Goal: Task Accomplishment & Management: Manage account settings

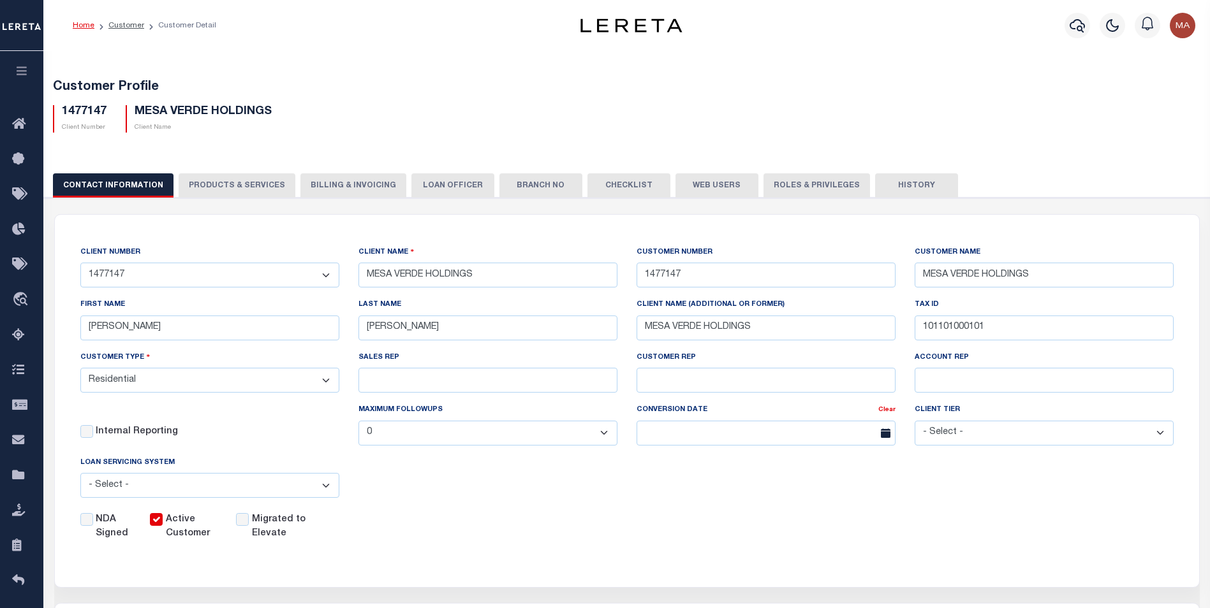
select select "Residential"
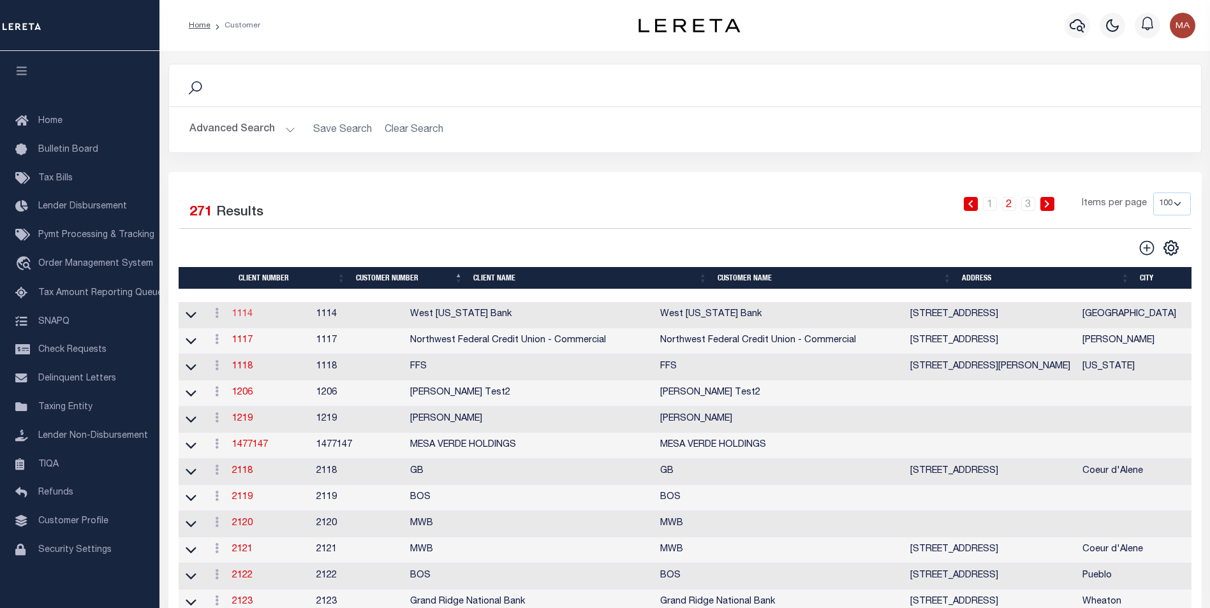
click at [244, 313] on link "1114" at bounding box center [242, 314] width 20 height 9
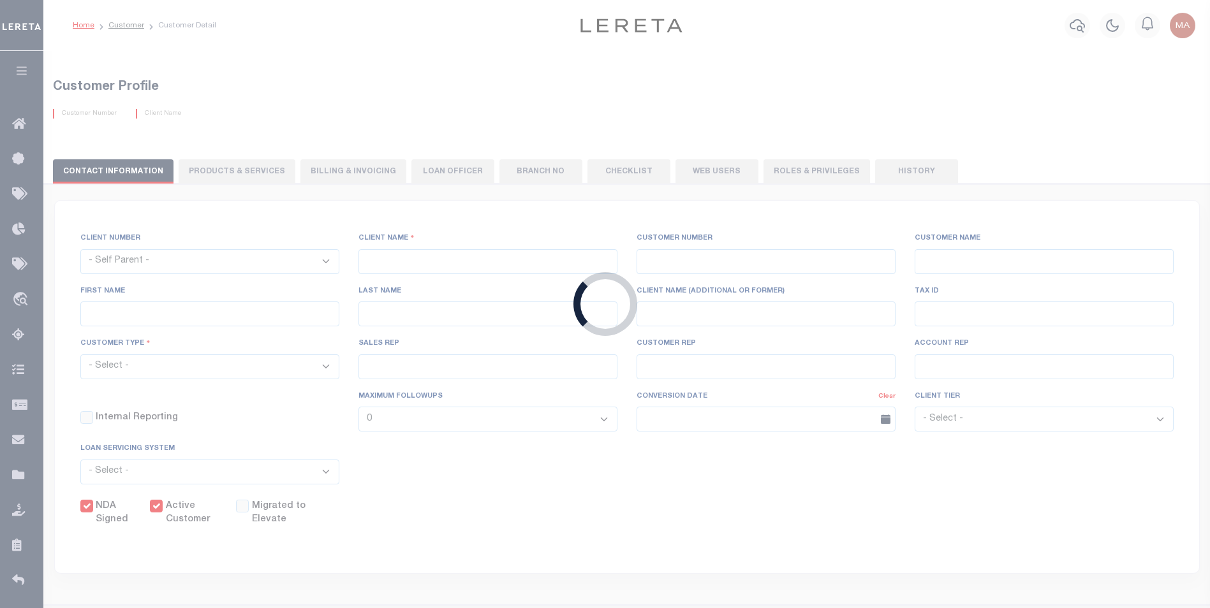
select select
type input "West Texas Bank"
type input "1114"
type input "West Texas Bank"
type input "Dean"
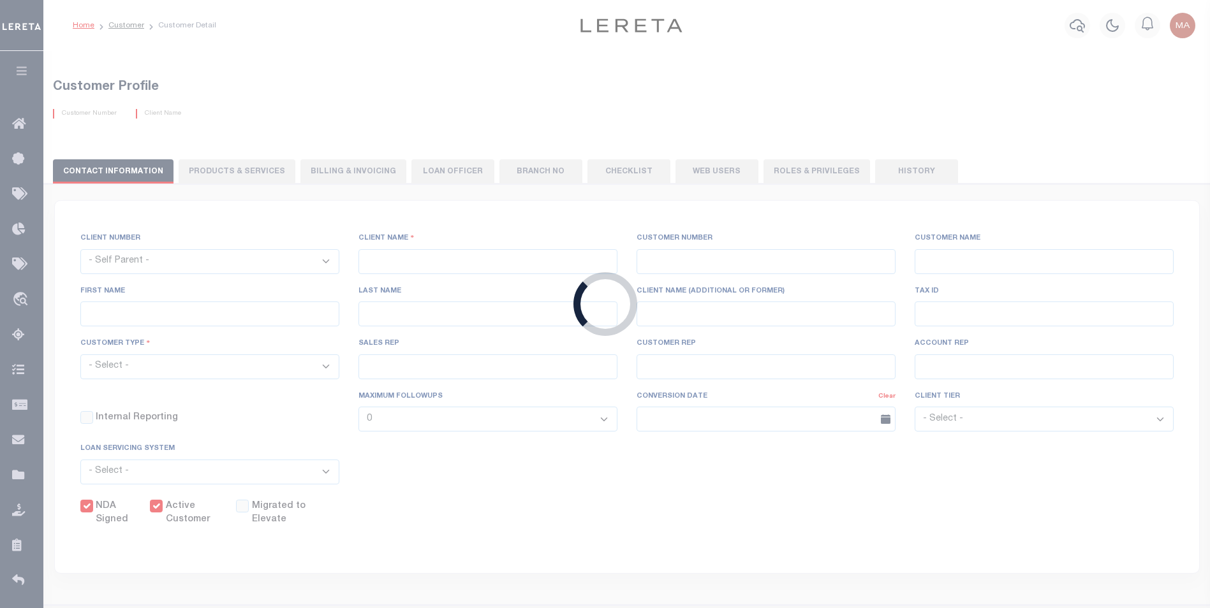
type input "Inniss"
select select "Mixed Portfolio"
type input "Paula Kitchens"
type input "Debbie Vecellio"
select select "FIC"
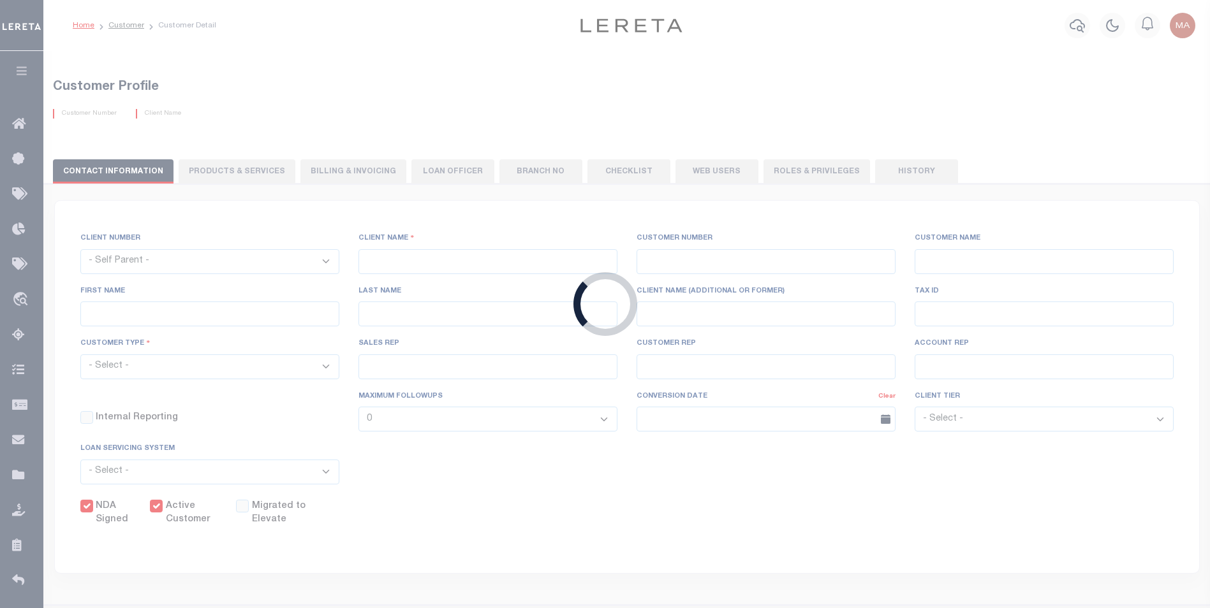
checkbox input "true"
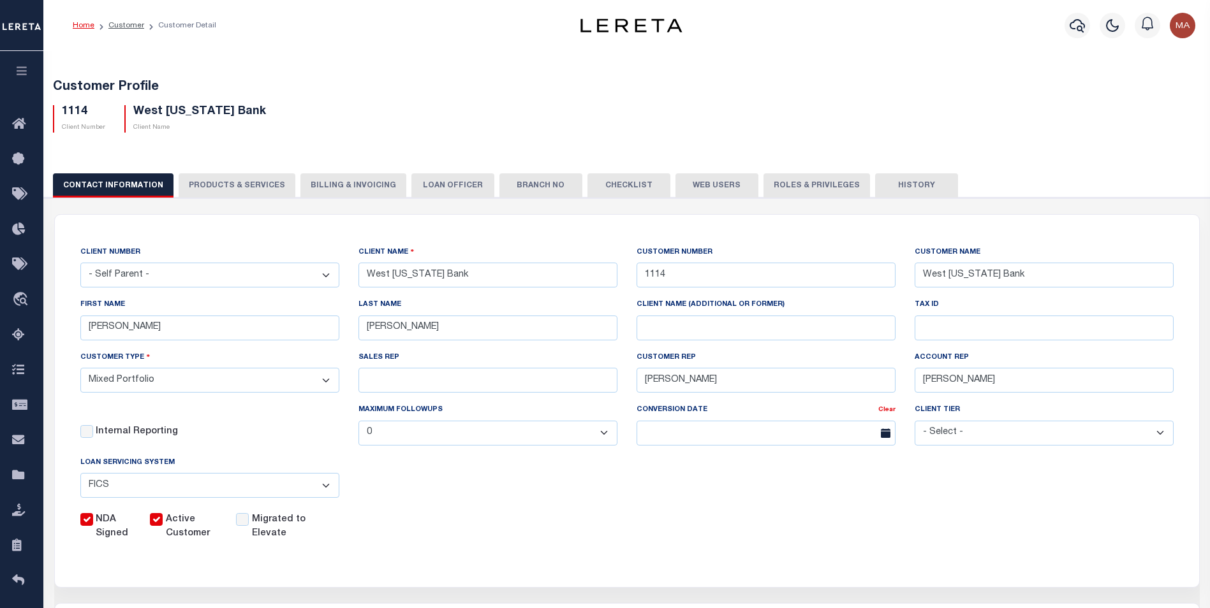
click at [456, 76] on div "Customer Profile 1114 Client Number West Texas Bank Client Name" at bounding box center [627, 103] width 1179 height 78
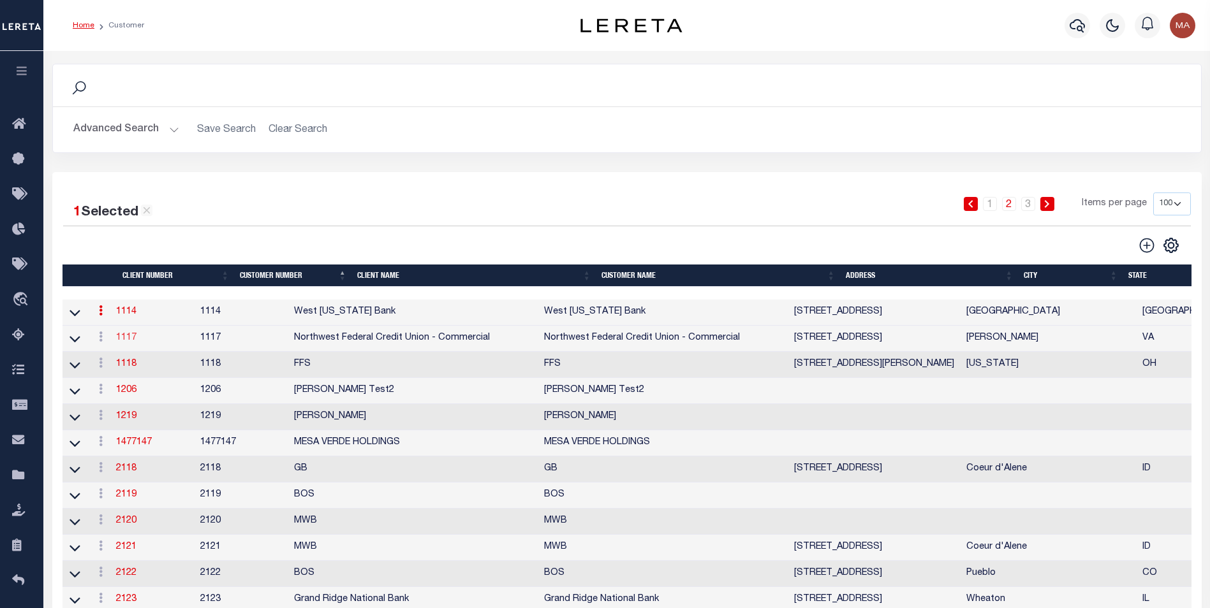
click at [136, 341] on link "1117" at bounding box center [126, 338] width 20 height 9
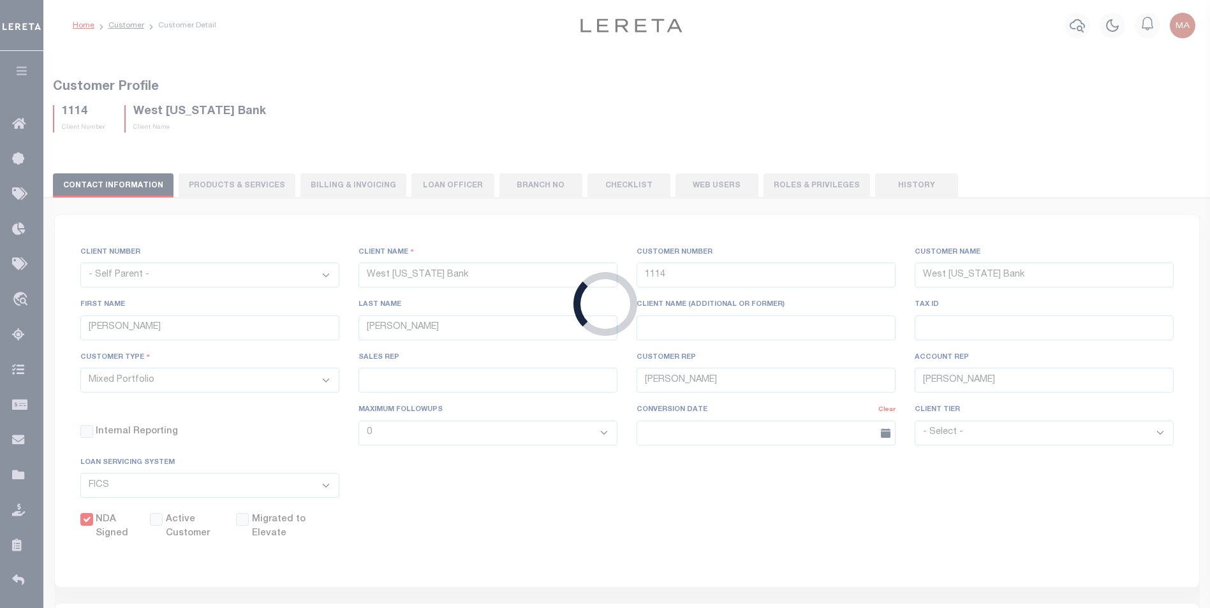
select select "1117"
type input "Northwest Federal Credit Union - Commercial"
type input "1117"
type input "Northwest Federal Credit Union - Commercial"
type input "Jennifer"
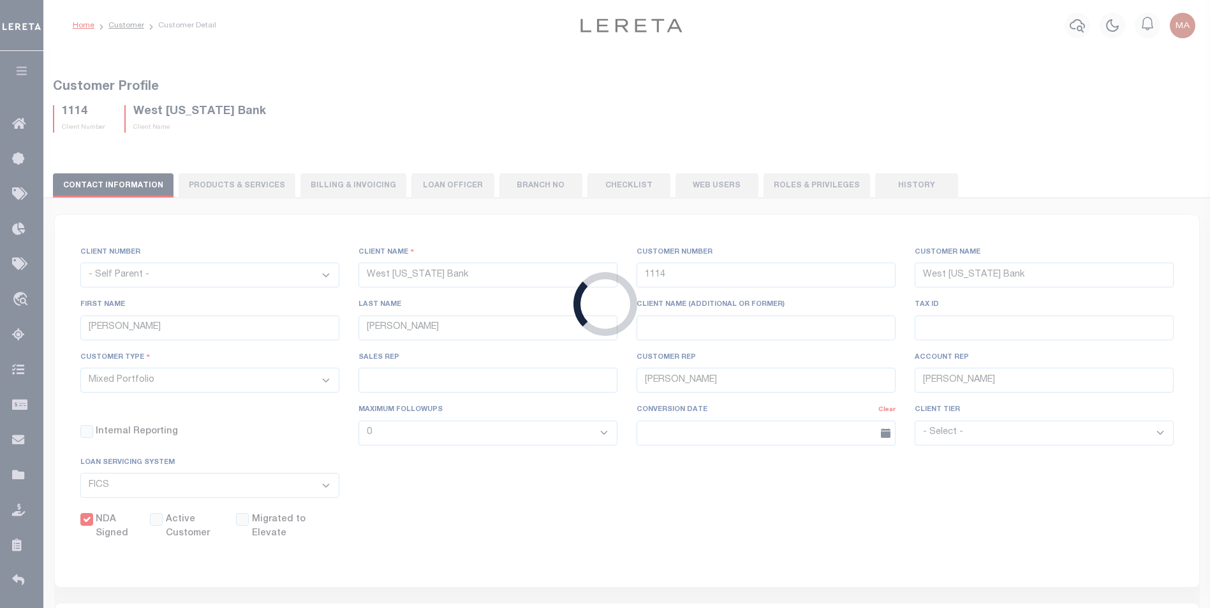
type input "Kostenlnik"
select select
type input "Barbara Kendrick"
checkbox input "false"
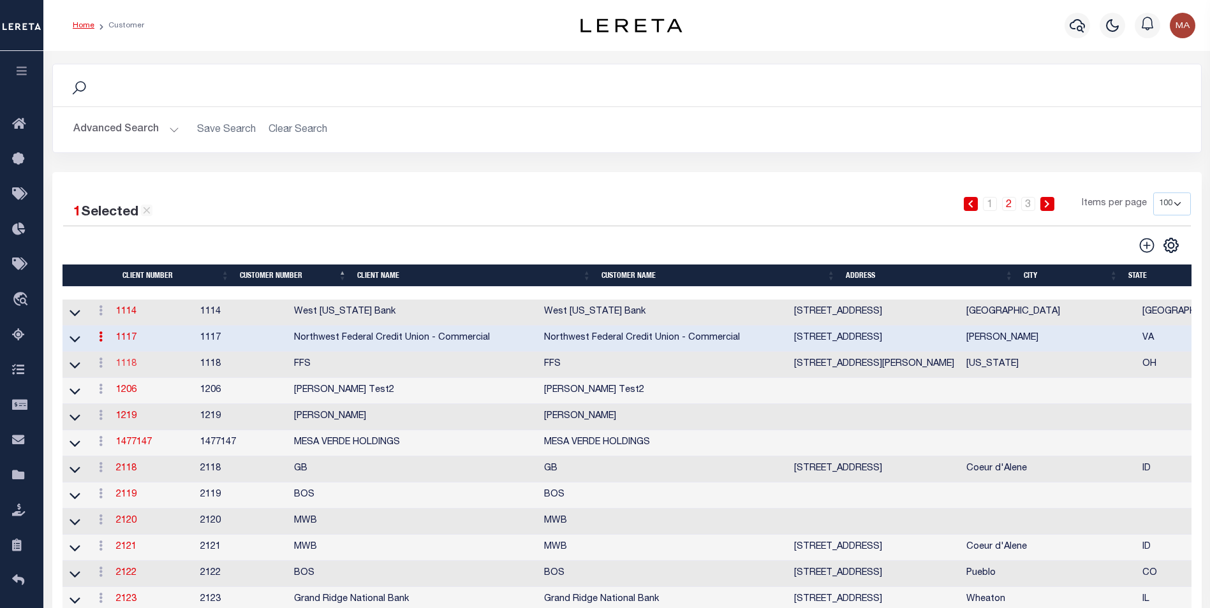
click at [128, 367] on link "1118" at bounding box center [126, 364] width 20 height 9
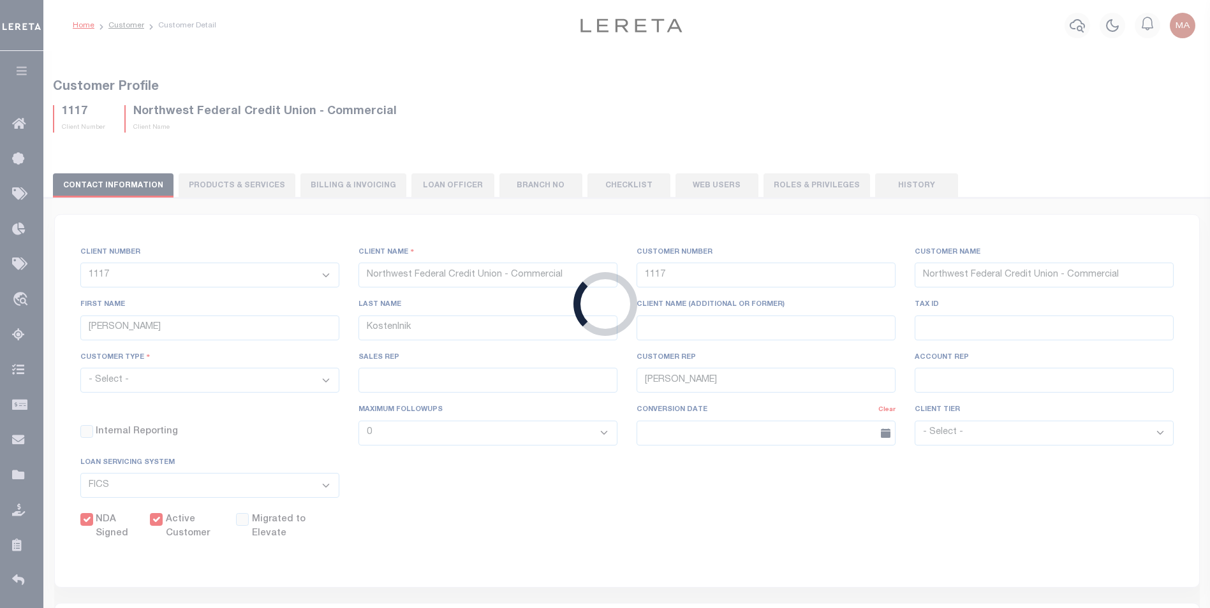
select select "1118"
type input "FFS"
type input "1118"
type input "FFS"
type input "Michael"
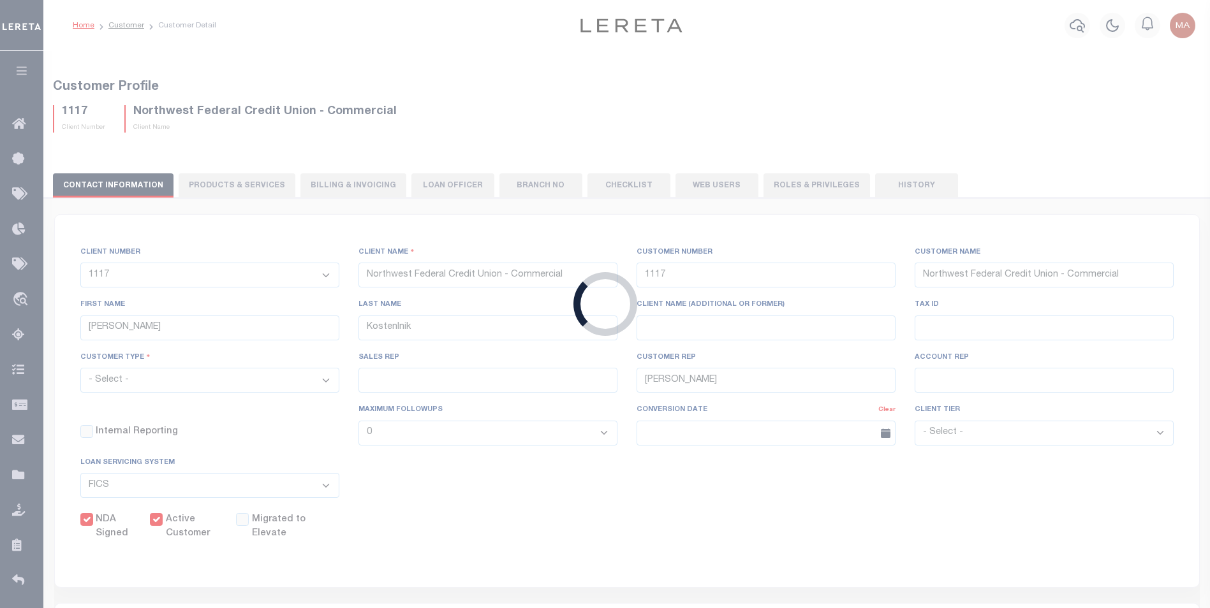
type input "Piscioneri"
select select "Mixed Portfolio"
type input "Beth Wiebe"
select select
checkbox input "true"
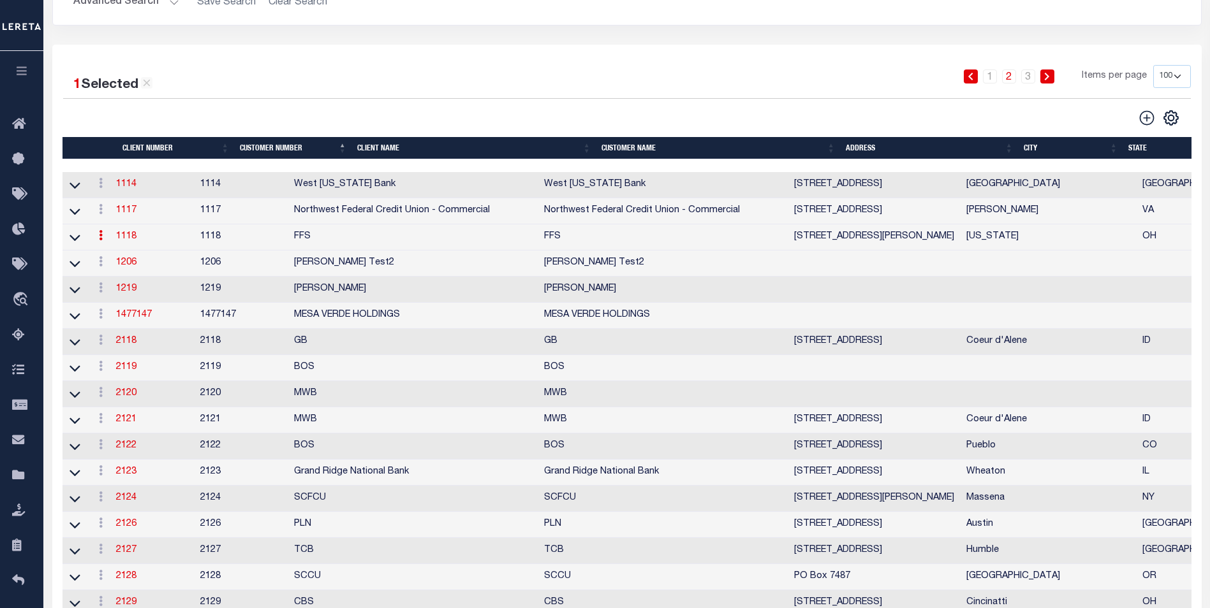
scroll to position [255, 0]
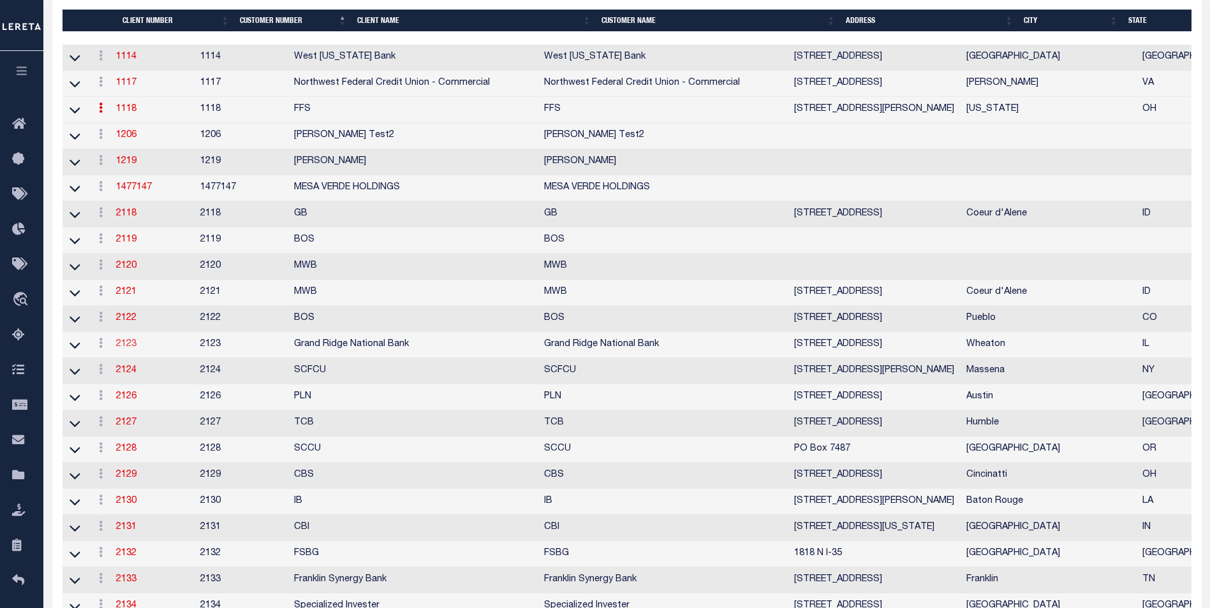
click at [134, 349] on link "2123" at bounding box center [126, 344] width 20 height 9
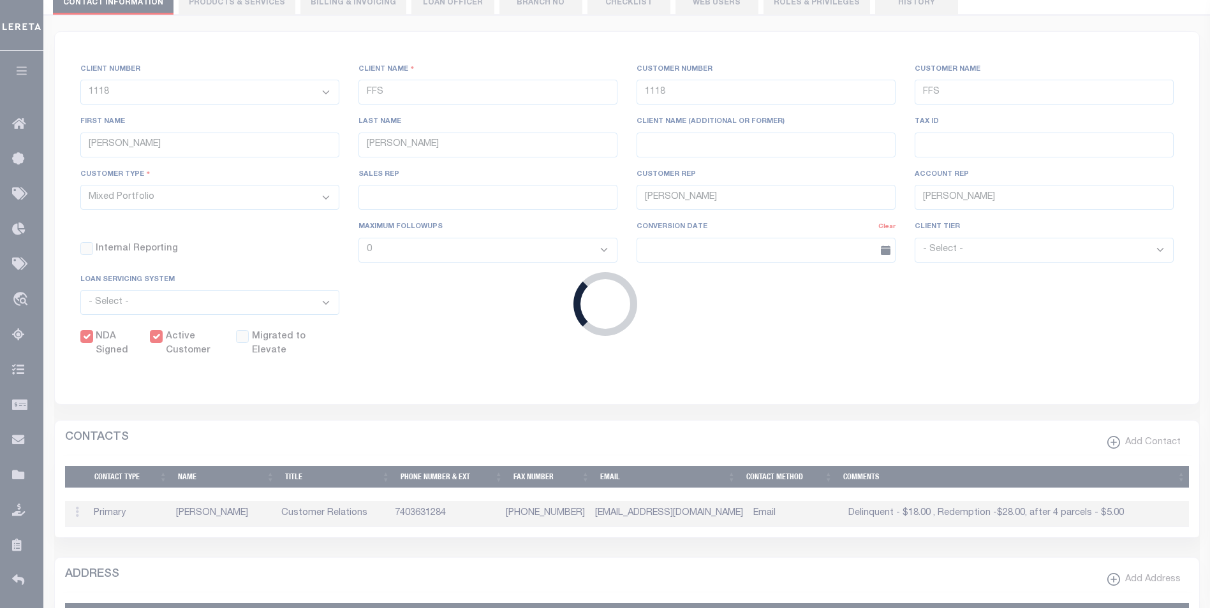
scroll to position [122, 0]
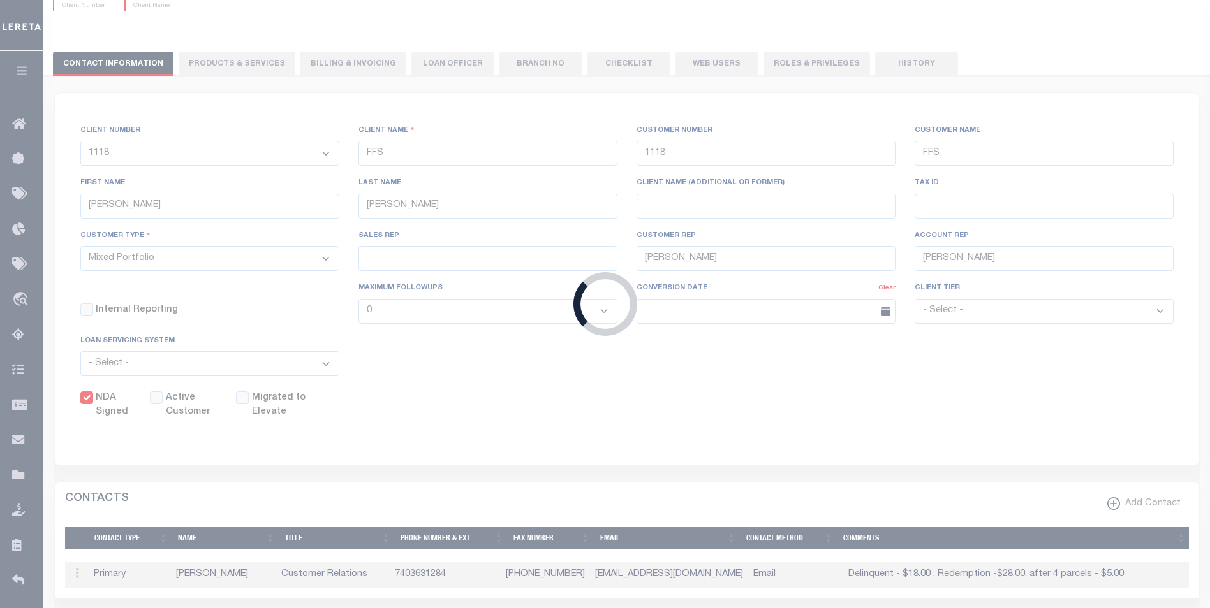
select select "2123"
type input "Grand Ridge National Bank"
type input "2123"
type input "Grand Ridge National Bank"
type input "Tony"
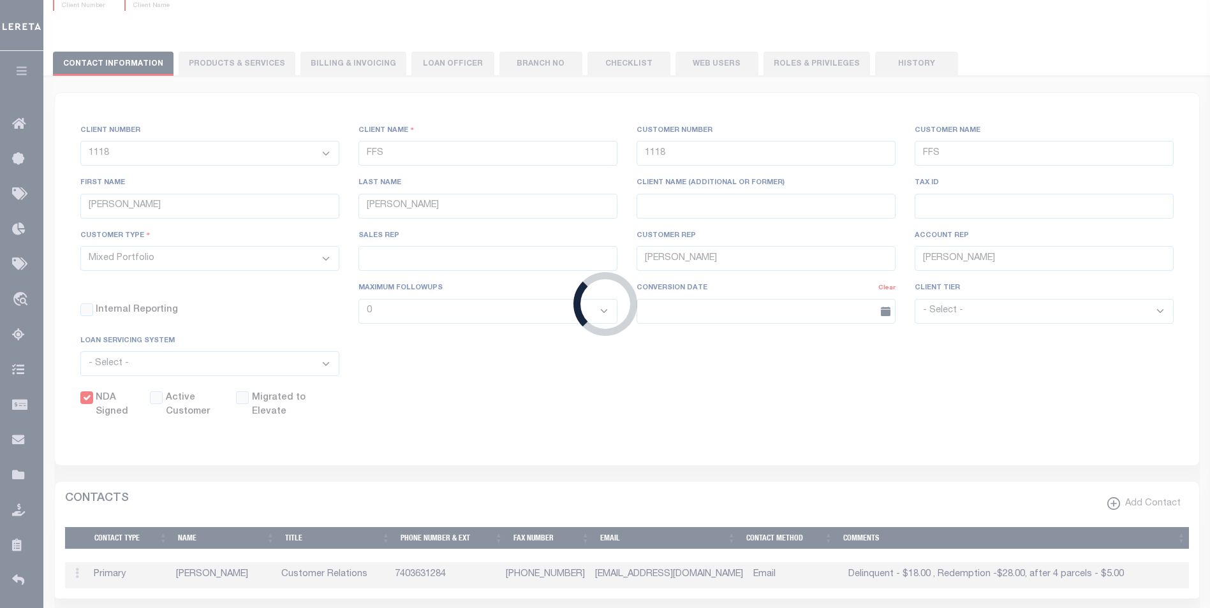
type input "Tummillo"
select select
type input "Shannon Lynch"
checkbox input "false"
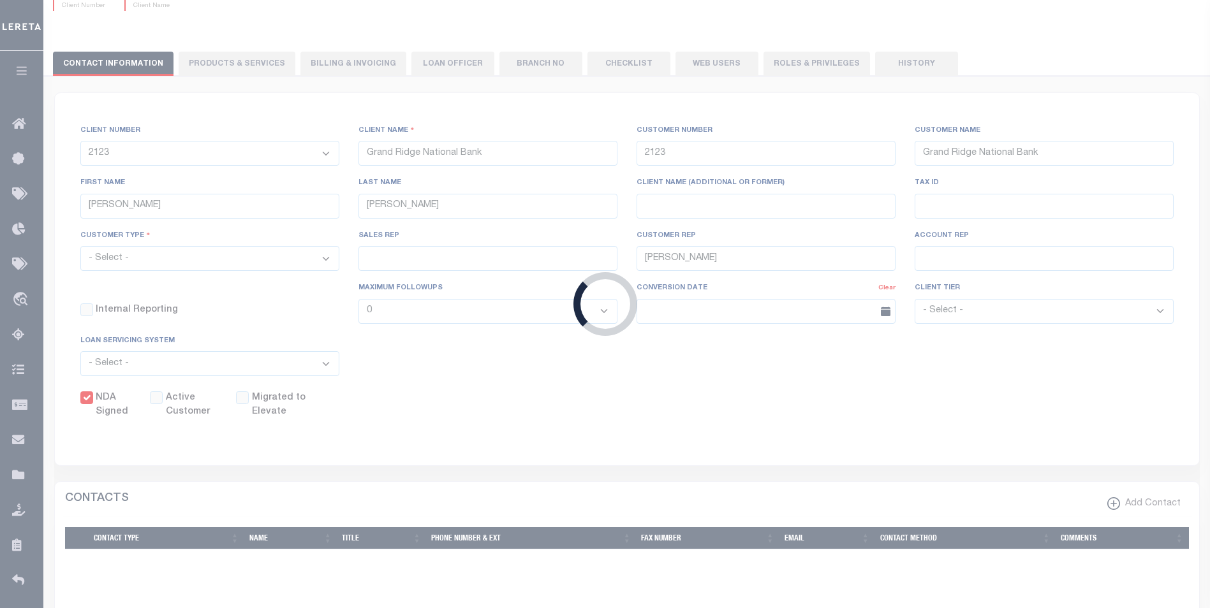
scroll to position [0, 0]
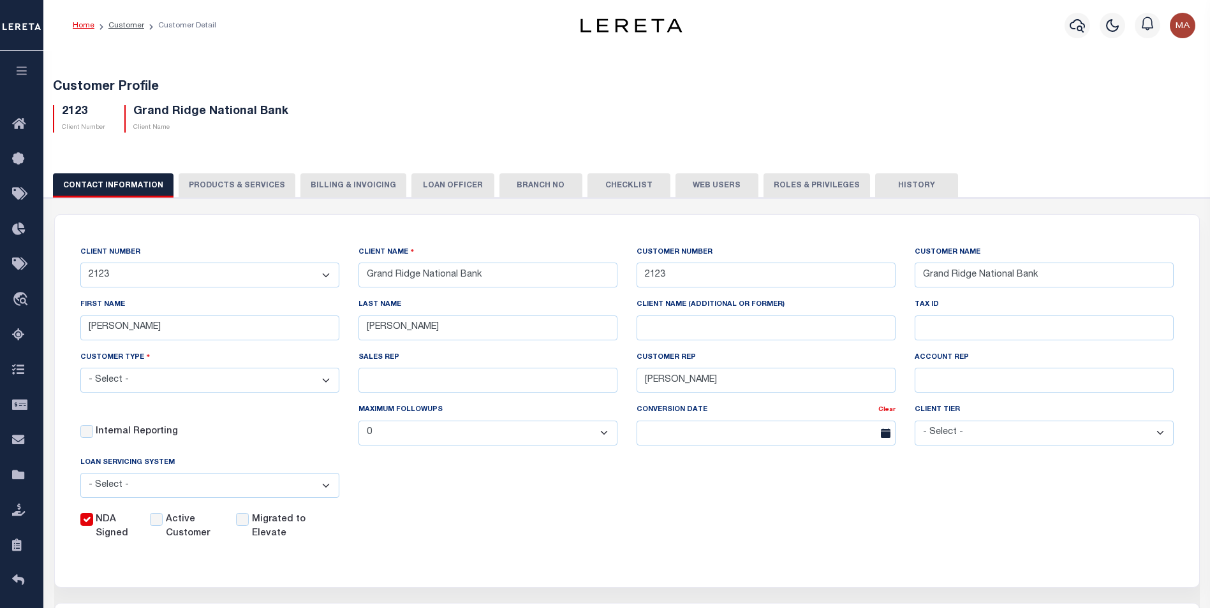
drag, startPoint x: 414, startPoint y: 207, endPoint x: 408, endPoint y: 198, distance: 11.5
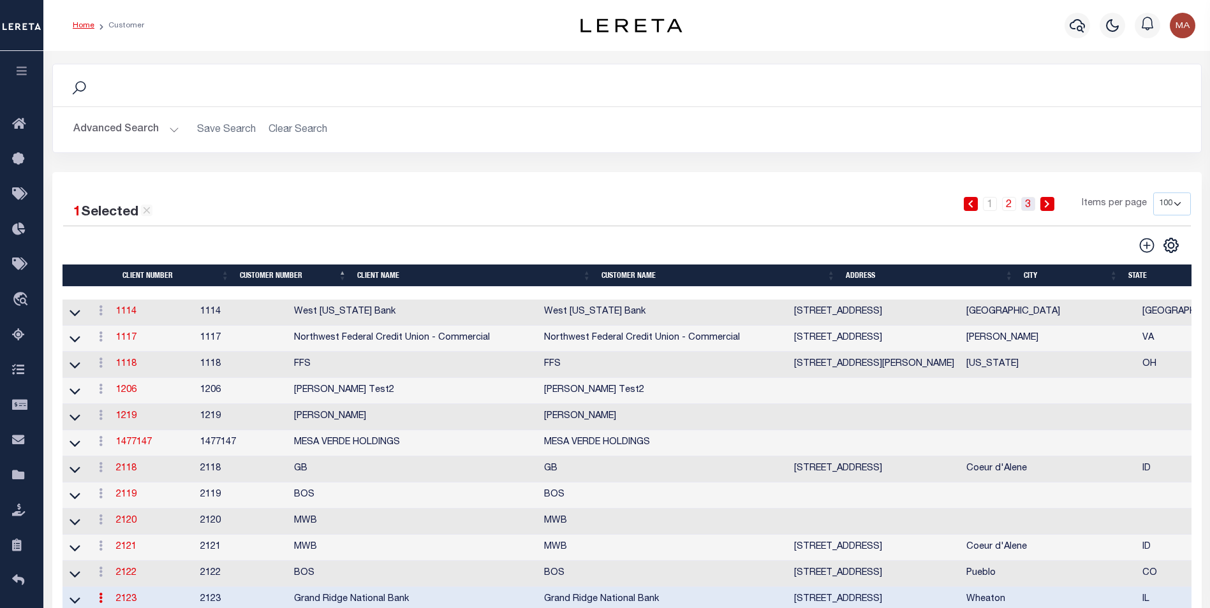
click at [1032, 207] on link "3" at bounding box center [1028, 204] width 14 height 14
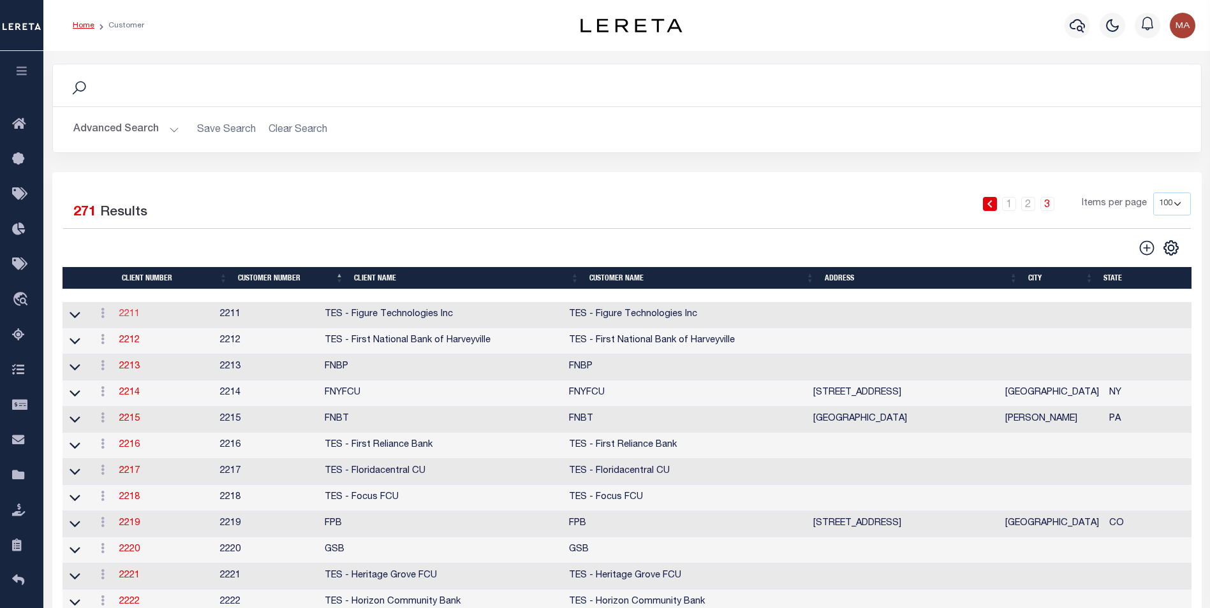
click at [130, 316] on link "2211" at bounding box center [129, 314] width 20 height 9
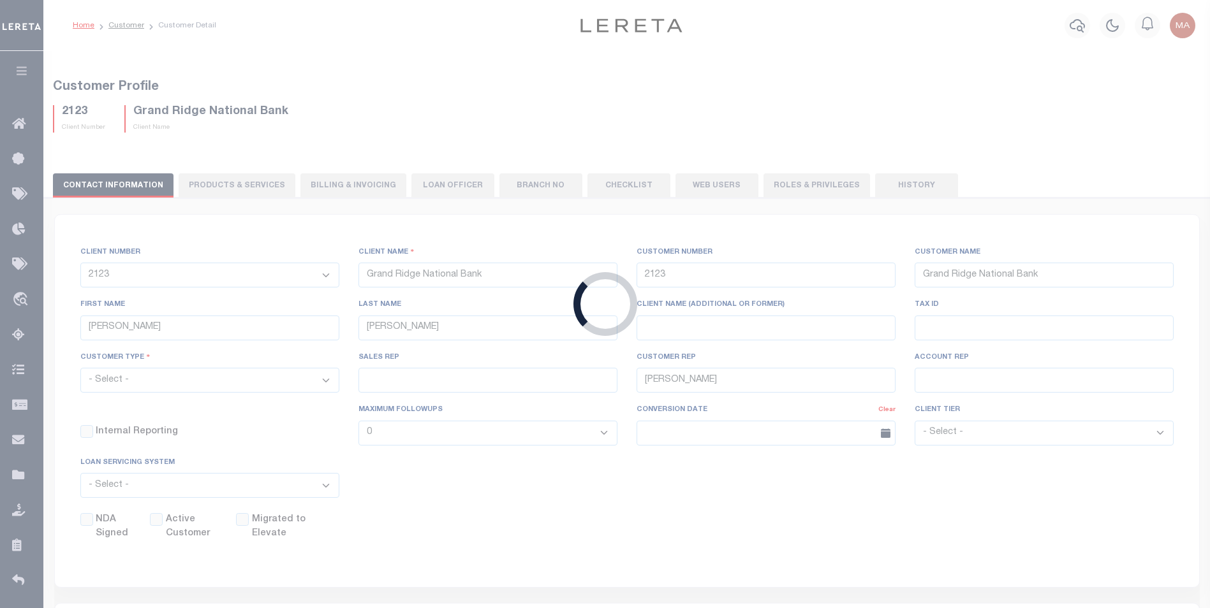
select select "2211"
type input "TES - Figure Technologies Inc"
type input "2211"
type input "TES - Figure Technologies Inc"
checkbox input "false"
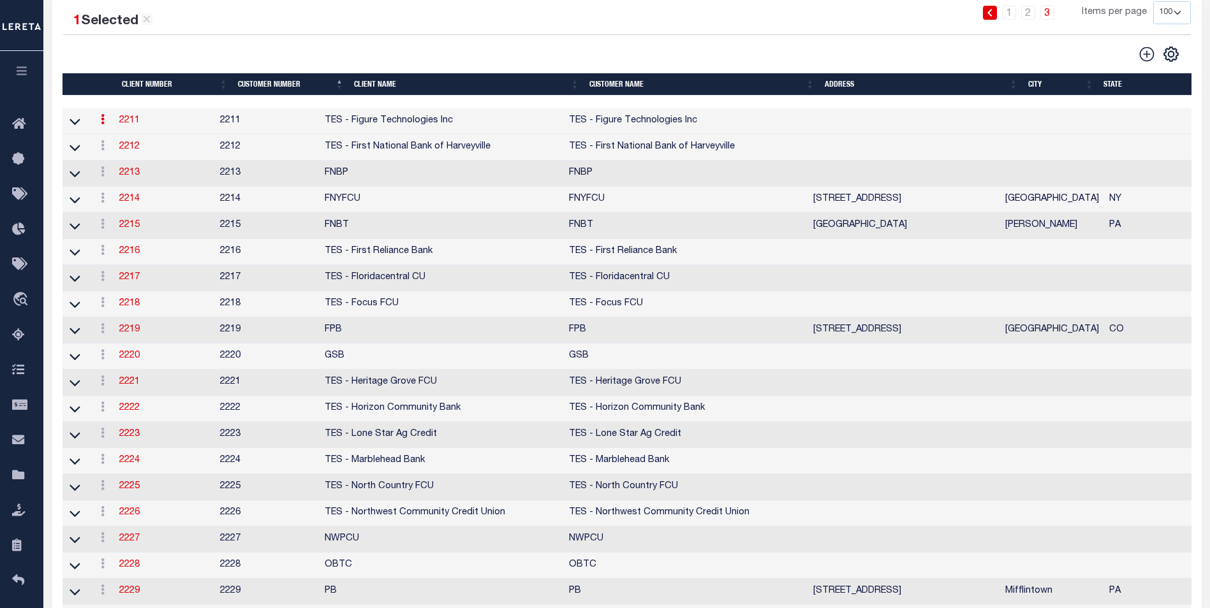
scroll to position [255, 0]
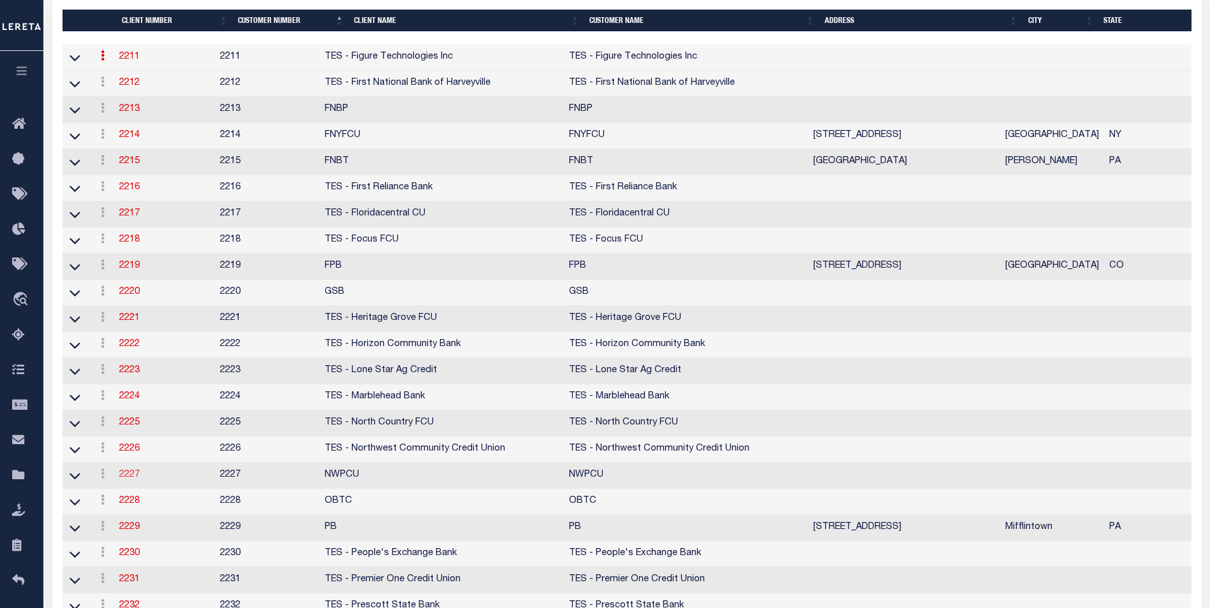
click at [139, 480] on link "2227" at bounding box center [129, 475] width 20 height 9
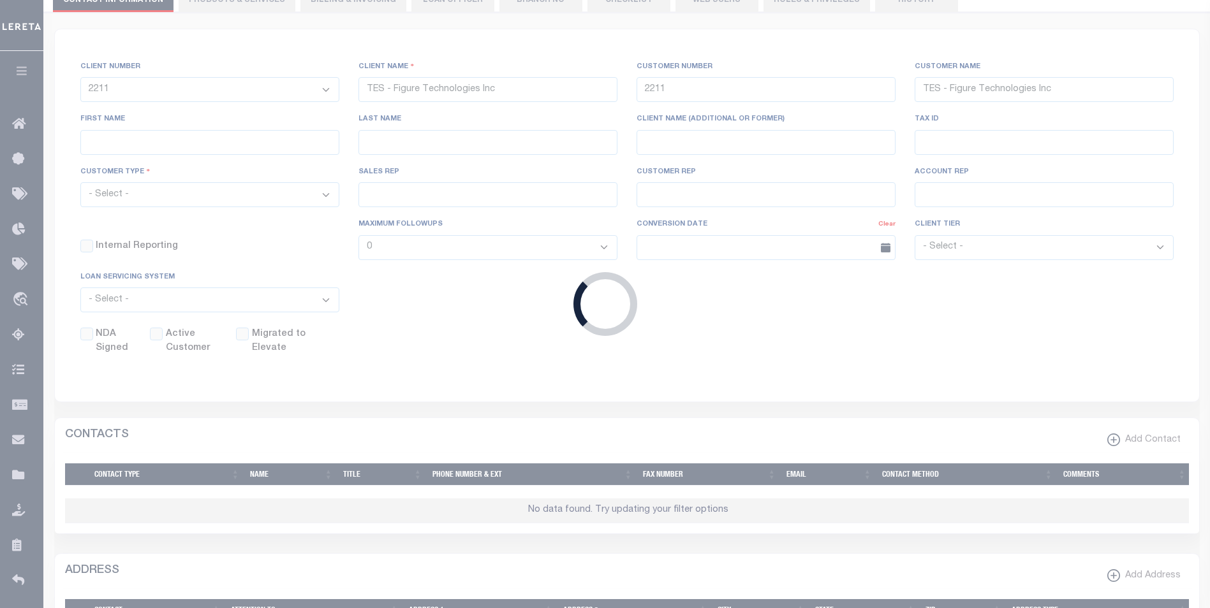
scroll to position [84, 0]
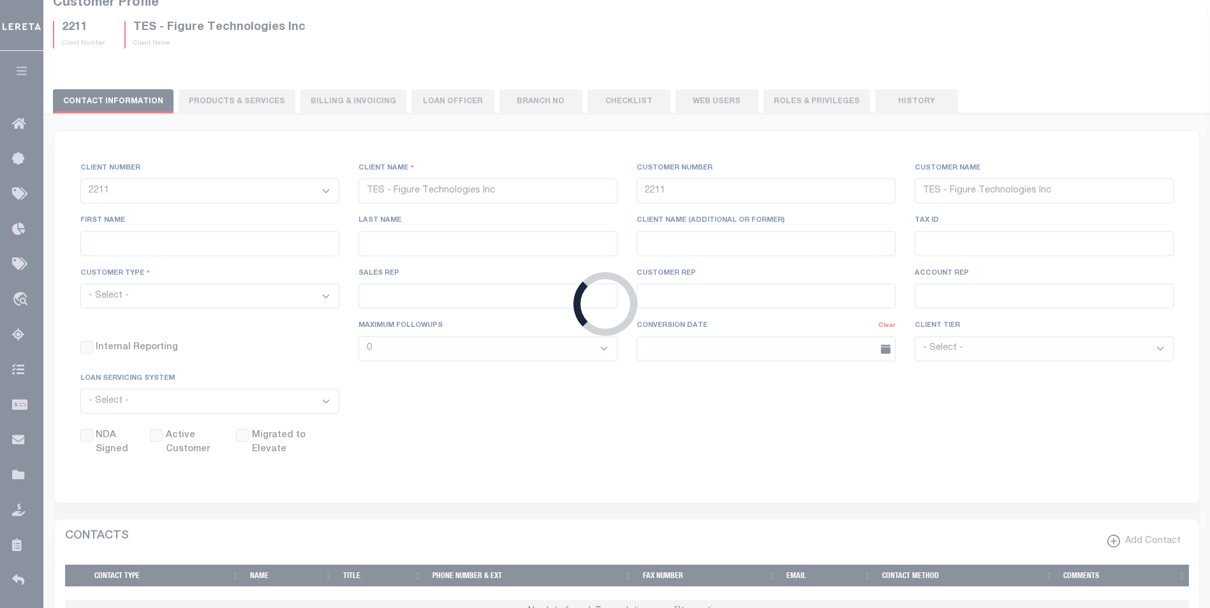
select select "2227"
type input "NWPCU"
type input "2227"
type input "NWPCU"
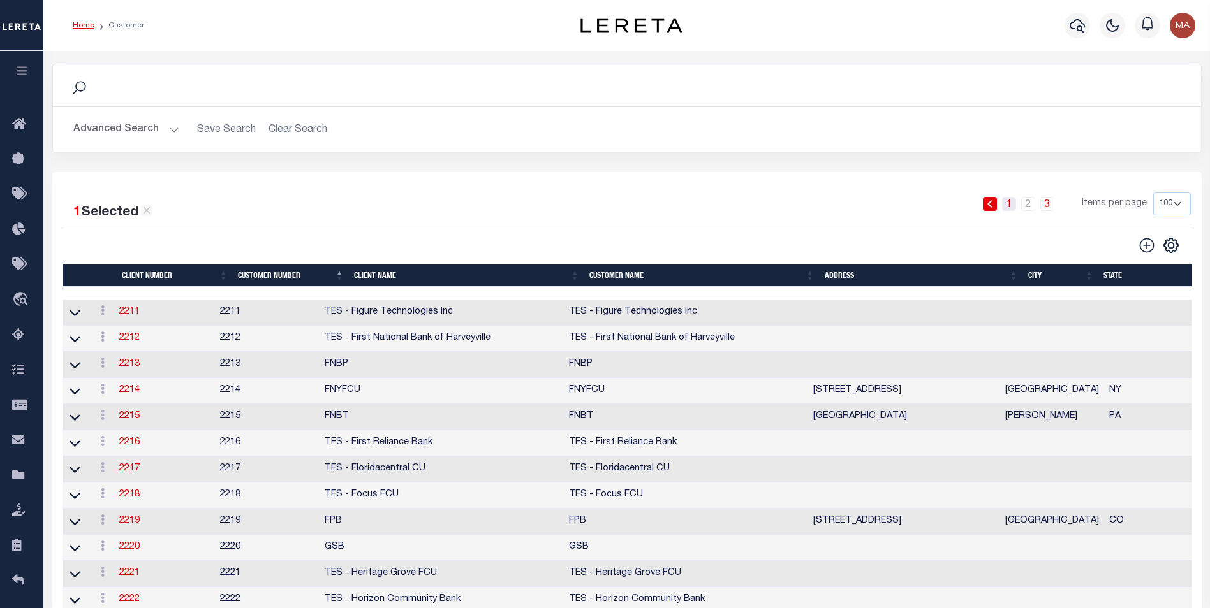
click at [1012, 202] on link "1" at bounding box center [1009, 204] width 14 height 14
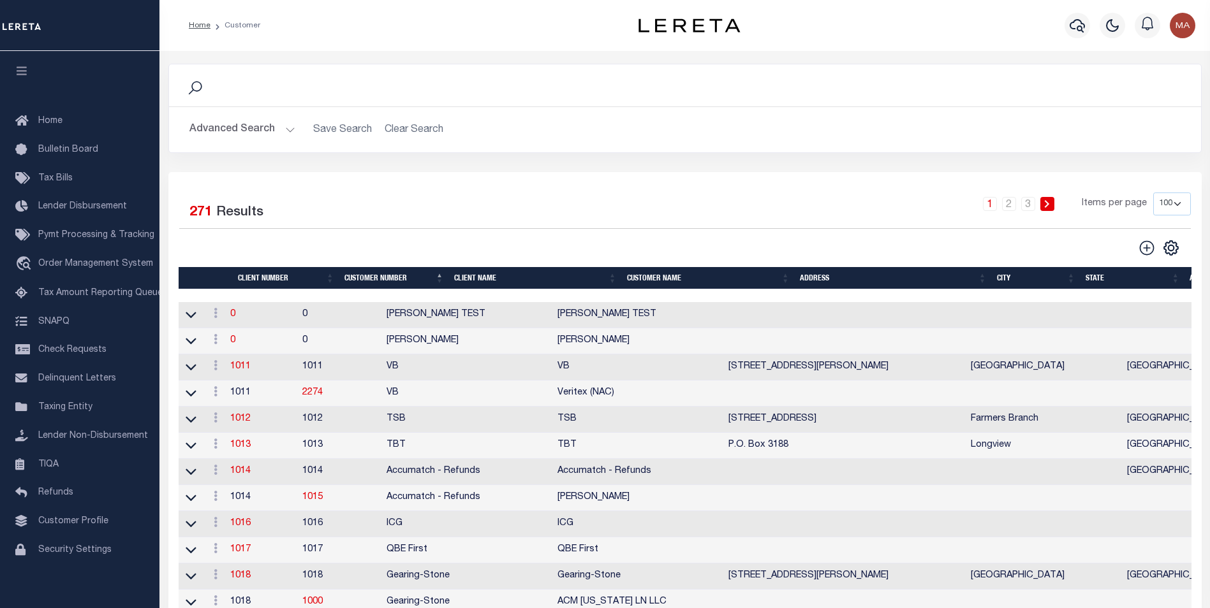
click at [282, 131] on button "Advanced Search" at bounding box center [242, 129] width 106 height 25
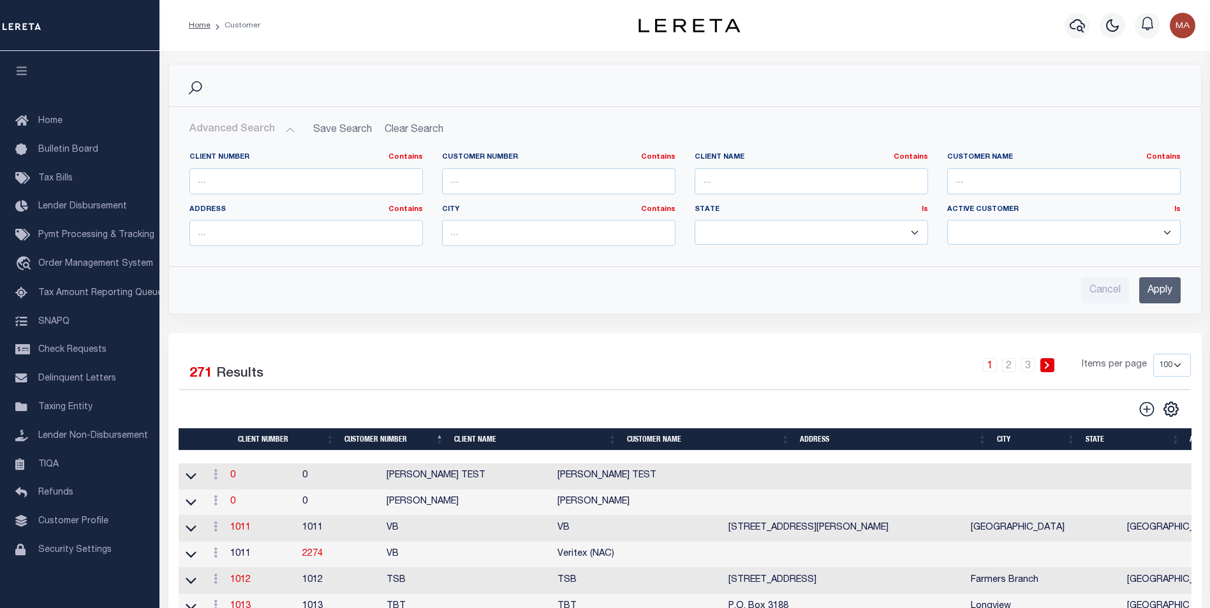
click at [282, 131] on button "Advanced Search" at bounding box center [242, 129] width 106 height 25
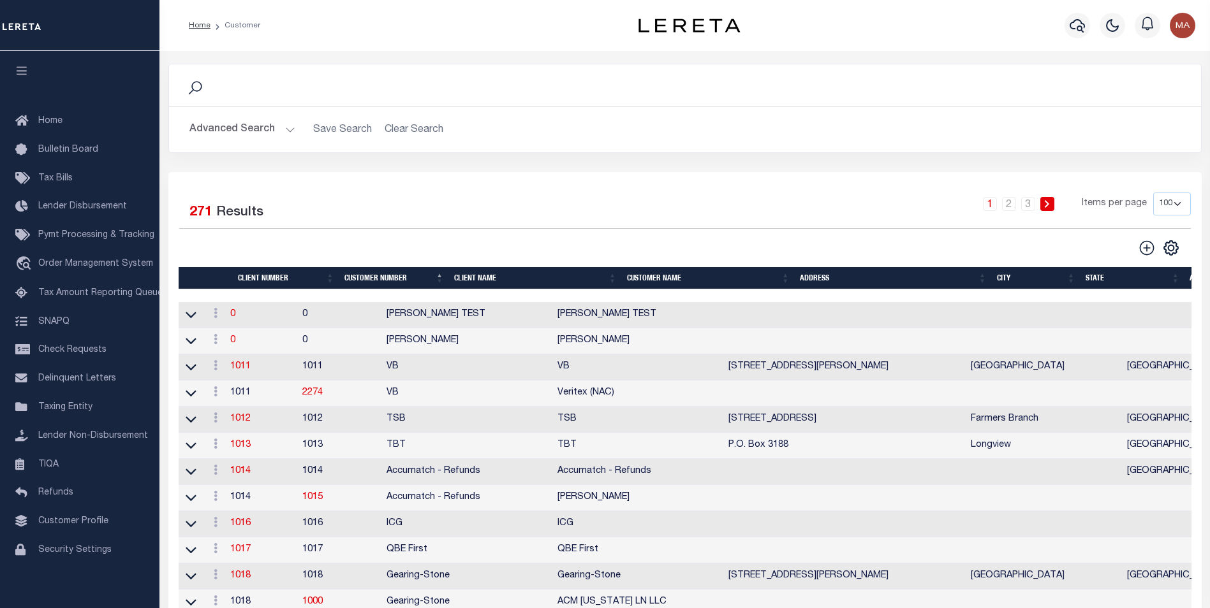
click at [282, 131] on button "Advanced Search" at bounding box center [242, 129] width 106 height 25
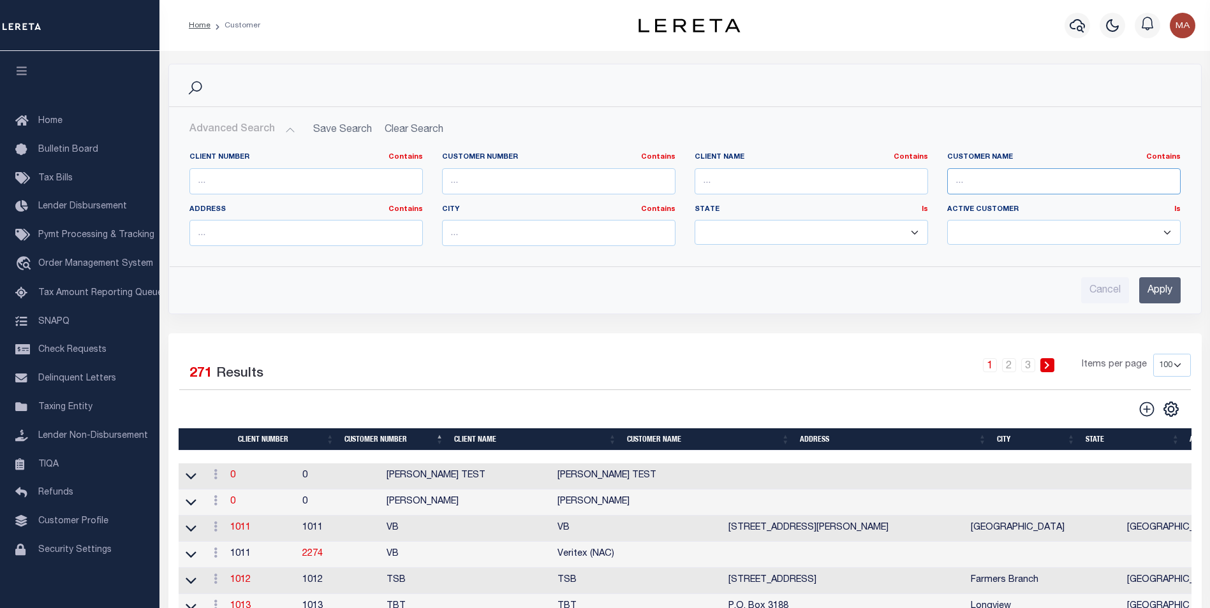
click at [971, 176] on input "text" at bounding box center [1063, 181] width 233 height 26
paste input "CENTRAL BANK"
type input "CENTRAL BANK"
click at [1165, 290] on input "Apply" at bounding box center [1159, 290] width 41 height 26
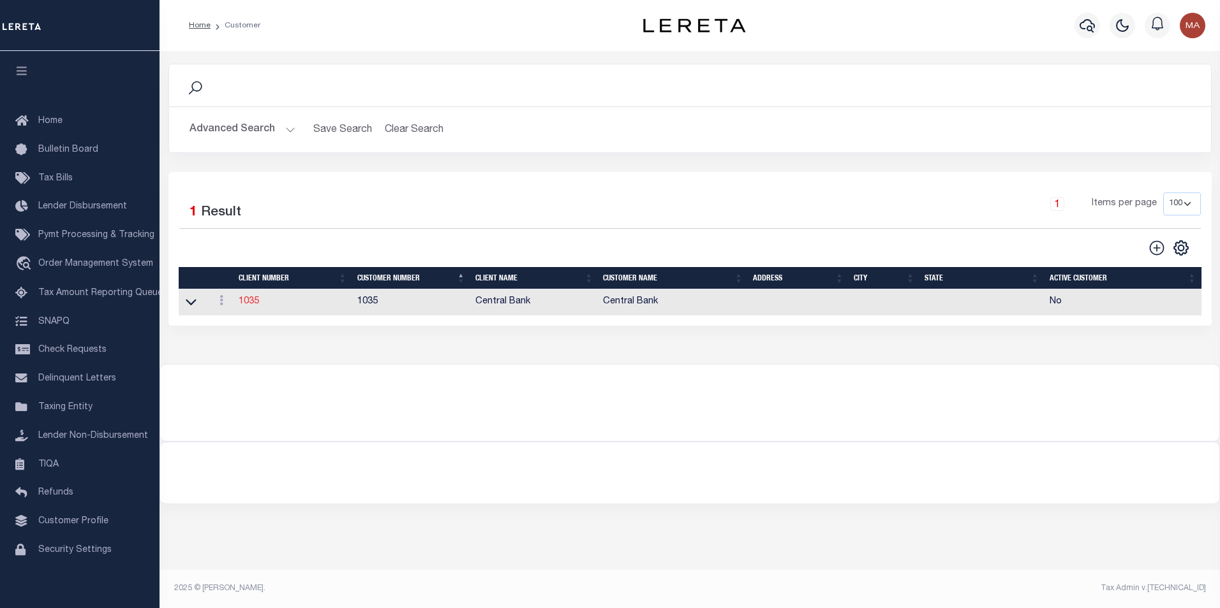
click at [257, 306] on link "1035" at bounding box center [249, 301] width 20 height 9
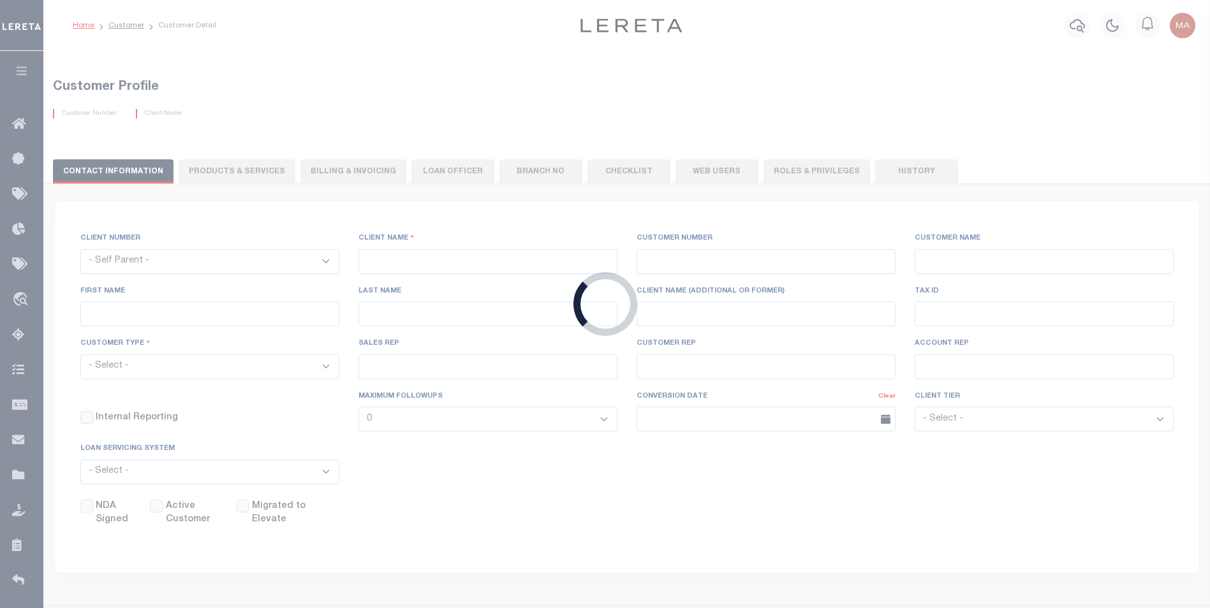
select select
type input "Central Bank"
type input "1035"
type input "Central Bank"
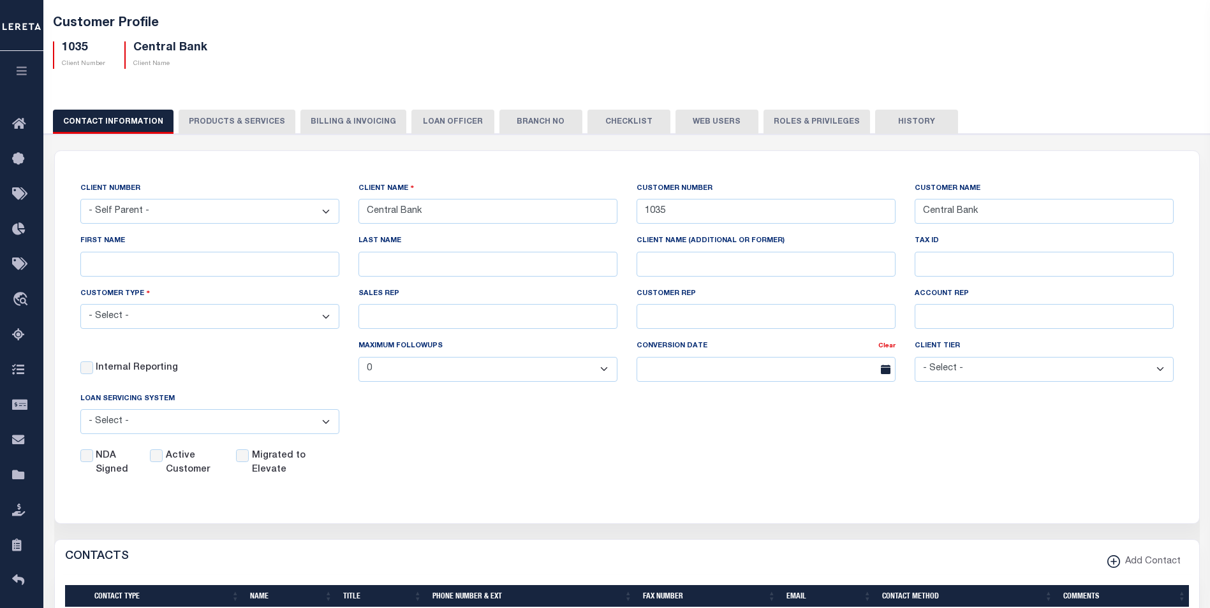
scroll to position [128, 0]
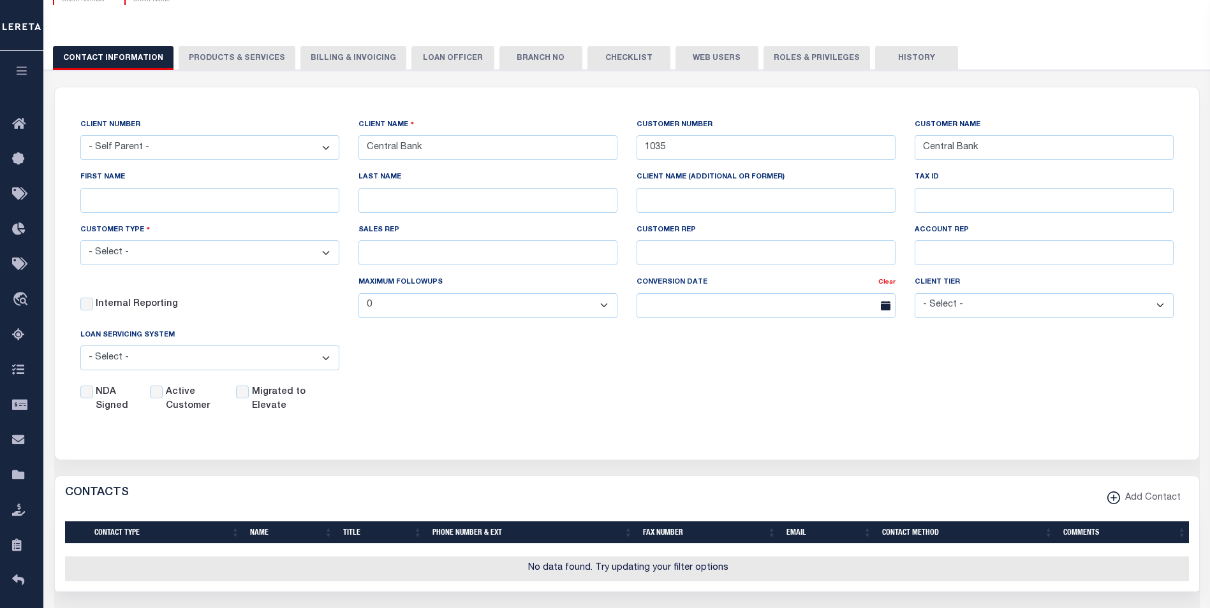
click at [266, 401] on label "Migrated to Elevate" at bounding box center [285, 400] width 67 height 28
click at [249, 399] on input "Migrated to Elevate" at bounding box center [242, 392] width 13 height 13
checkbox input "true"
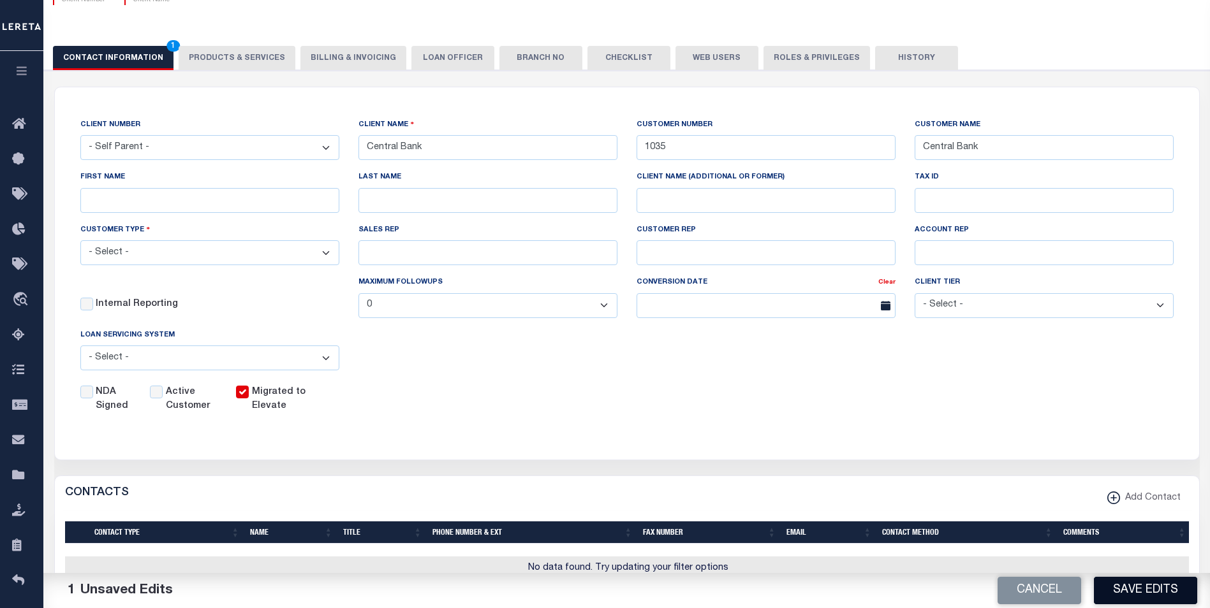
click at [1147, 594] on button "Save Edits" at bounding box center [1145, 590] width 103 height 27
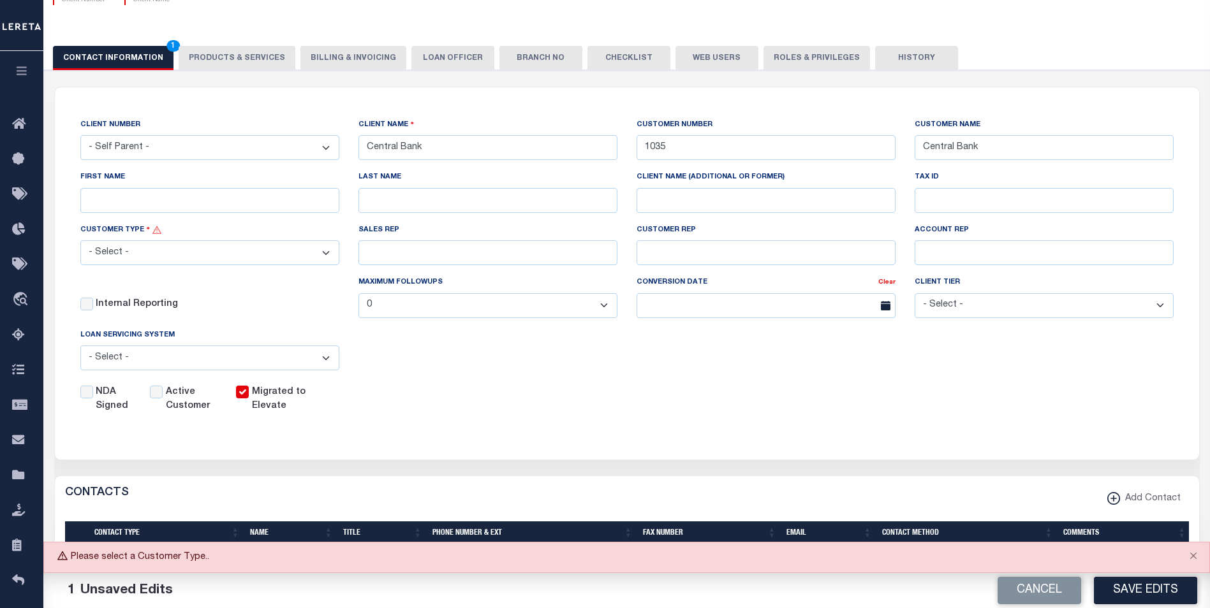
click at [256, 262] on select "- Select - Residential Commercial Mixed Portfolio" at bounding box center [209, 252] width 259 height 25
select select "Residential"
click at [80, 242] on select "- Select - Residential Commercial Mixed Portfolio" at bounding box center [209, 252] width 259 height 25
click at [1143, 596] on button "Save Edits" at bounding box center [1145, 590] width 103 height 27
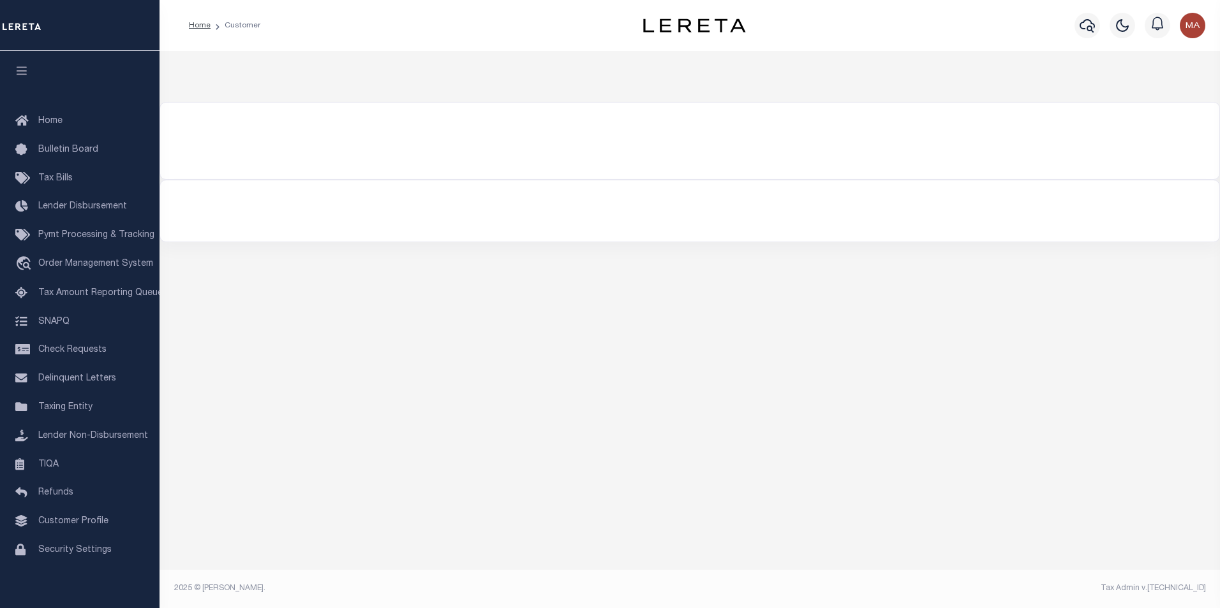
type input "CENTRAL BANK"
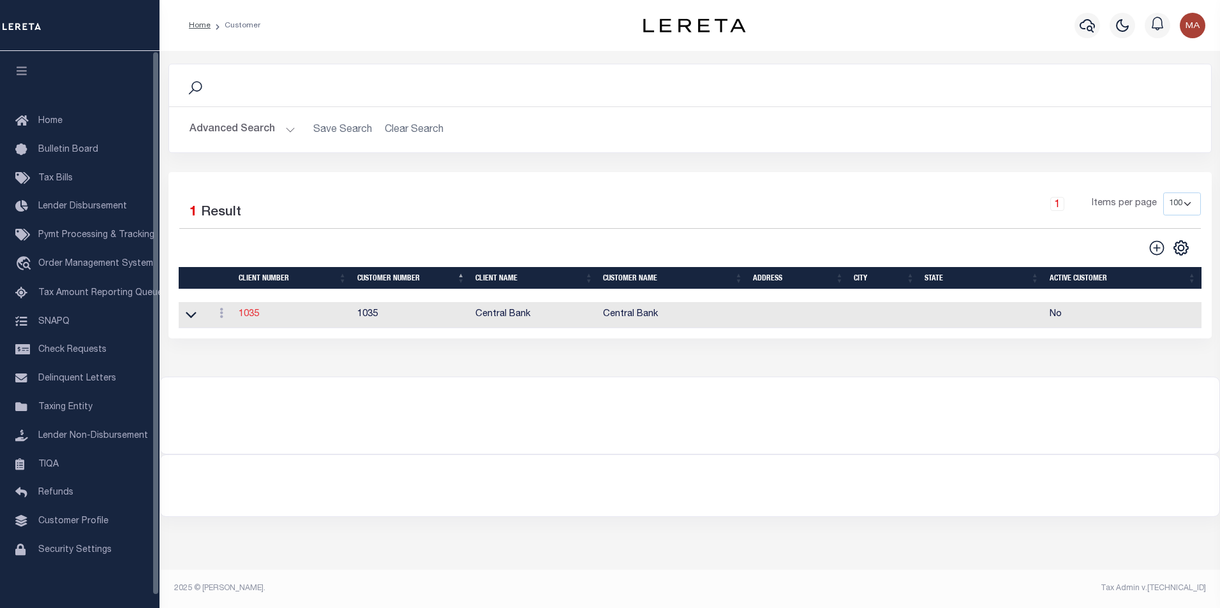
click at [247, 317] on link "1035" at bounding box center [249, 314] width 20 height 9
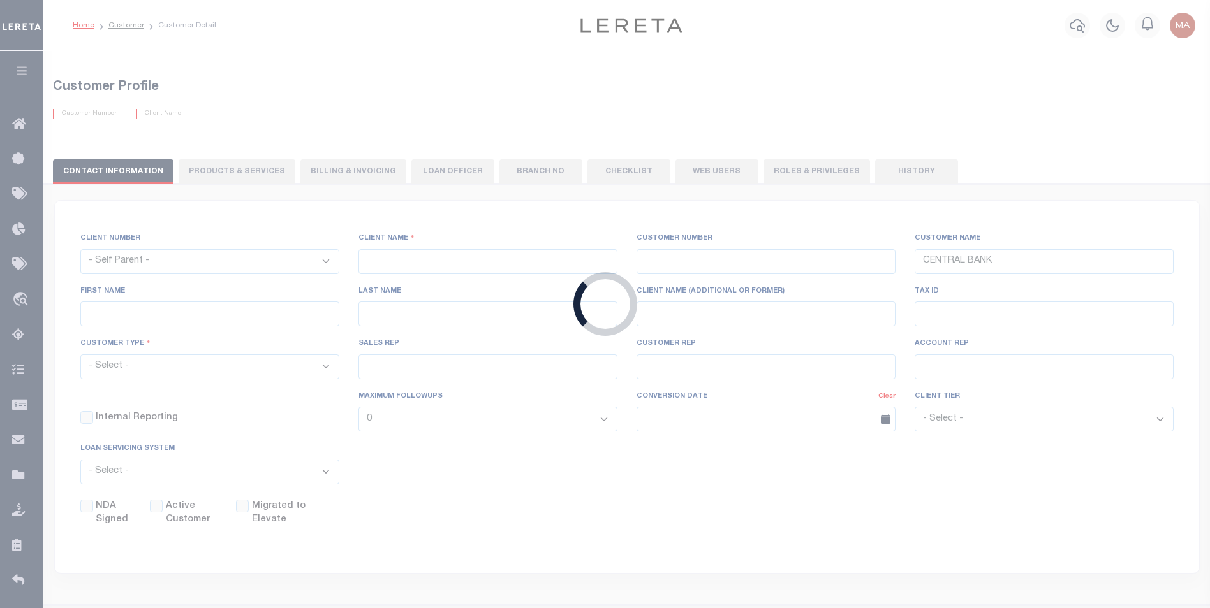
select select
type input "Central Bank"
type input "1035"
type input "Central Bank"
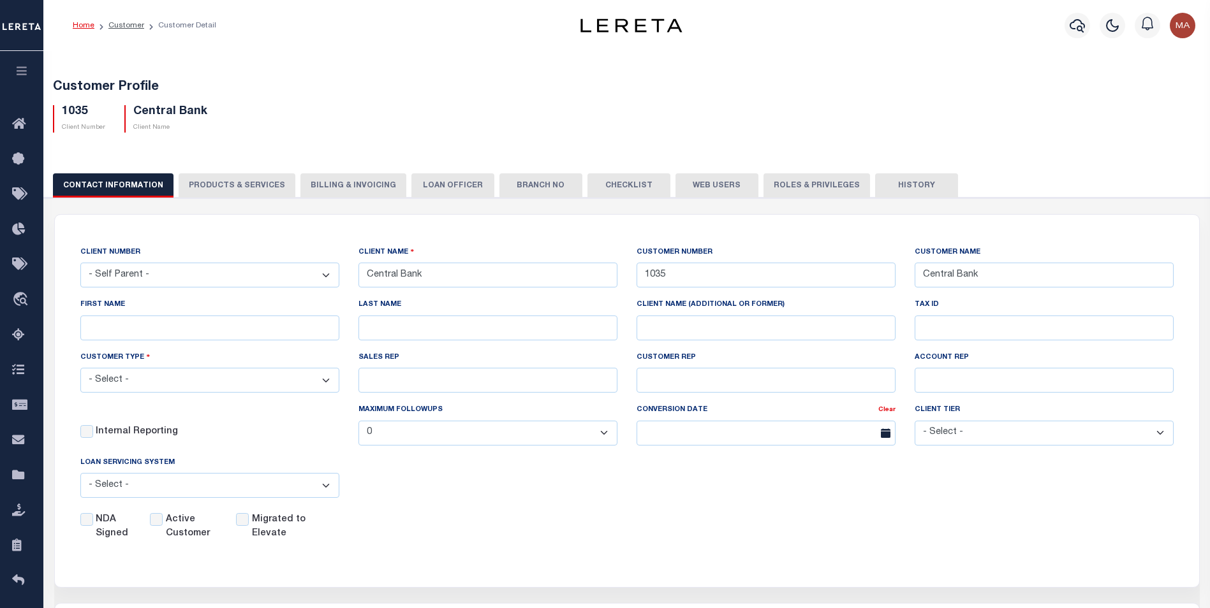
scroll to position [191, 0]
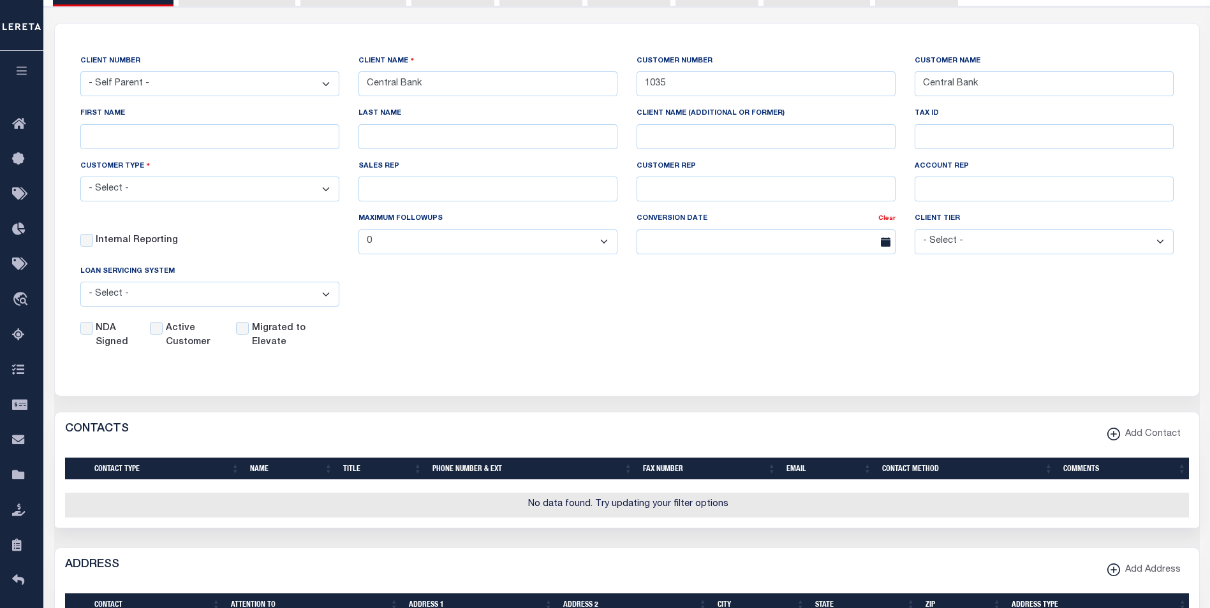
click at [273, 332] on label "Migrated to Elevate" at bounding box center [285, 336] width 67 height 28
click at [249, 332] on input "Migrated to Elevate" at bounding box center [242, 328] width 13 height 13
checkbox input "true"
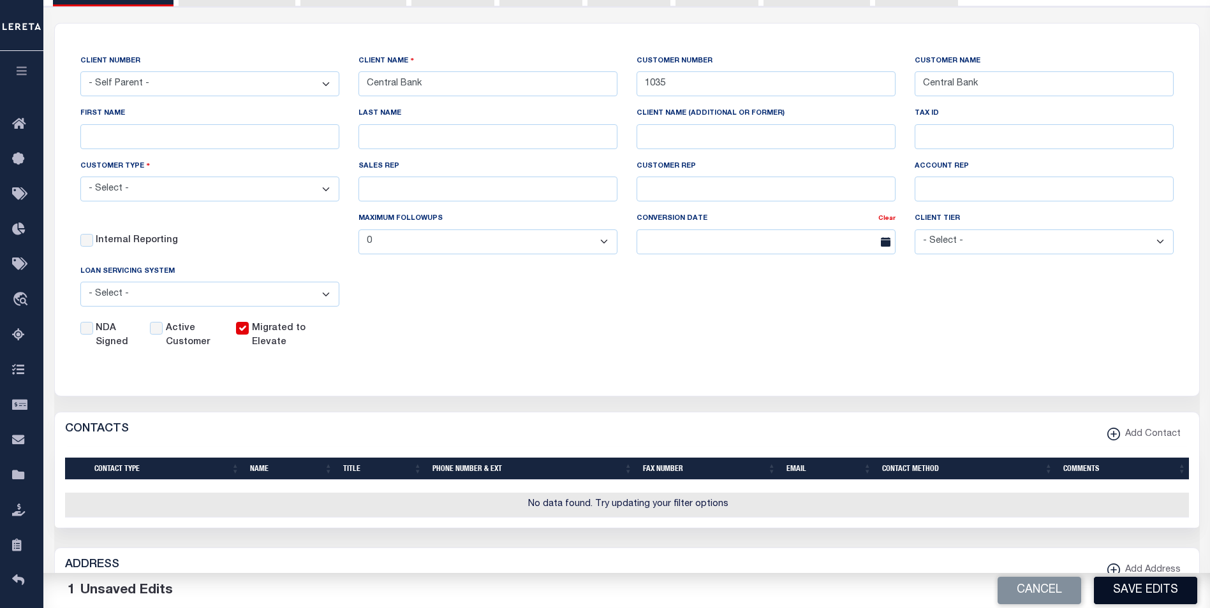
click at [1155, 591] on button "Save Edits" at bounding box center [1145, 590] width 103 height 27
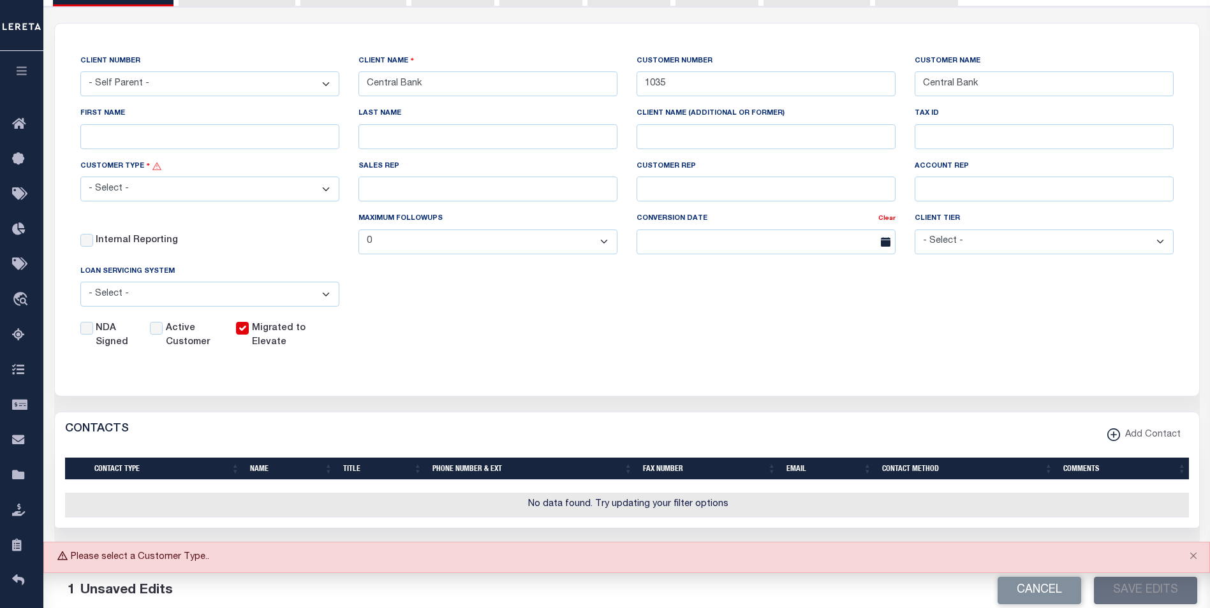
click at [258, 194] on select "- Select - Residential Commercial Mixed Portfolio" at bounding box center [209, 189] width 259 height 25
select select "Residential"
click at [80, 179] on select "- Select - Residential Commercial Mixed Portfolio" at bounding box center [209, 189] width 259 height 25
click at [1141, 589] on button "Save Edits" at bounding box center [1145, 590] width 103 height 27
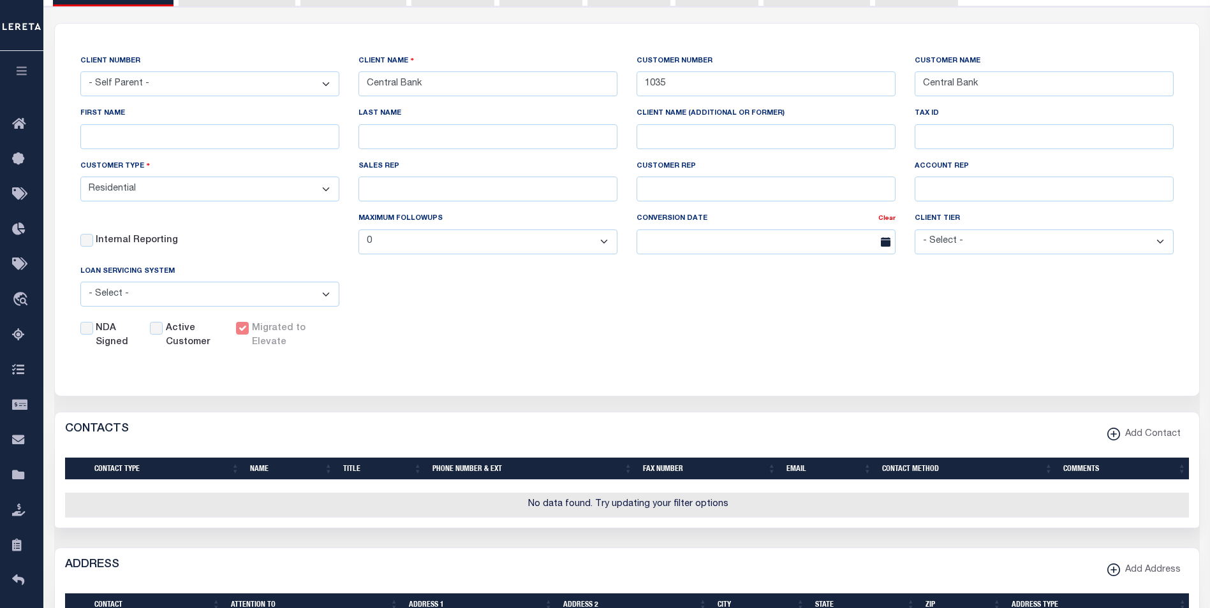
scroll to position [0, 0]
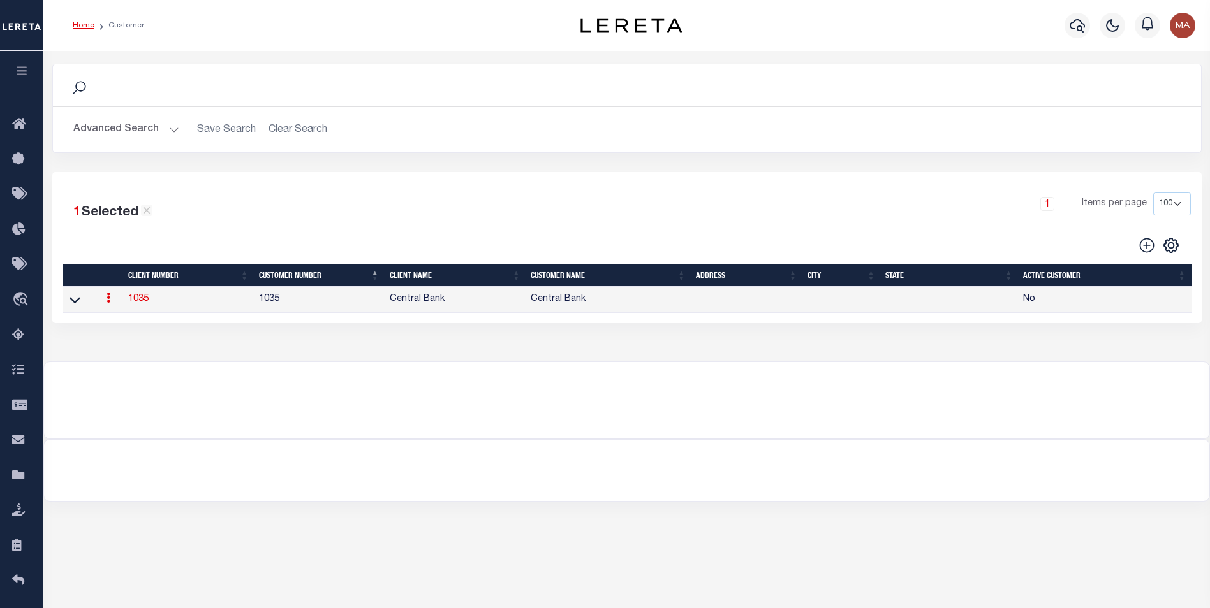
drag, startPoint x: 168, startPoint y: 127, endPoint x: 233, endPoint y: 152, distance: 70.2
click at [168, 127] on button "Advanced Search" at bounding box center [126, 129] width 106 height 25
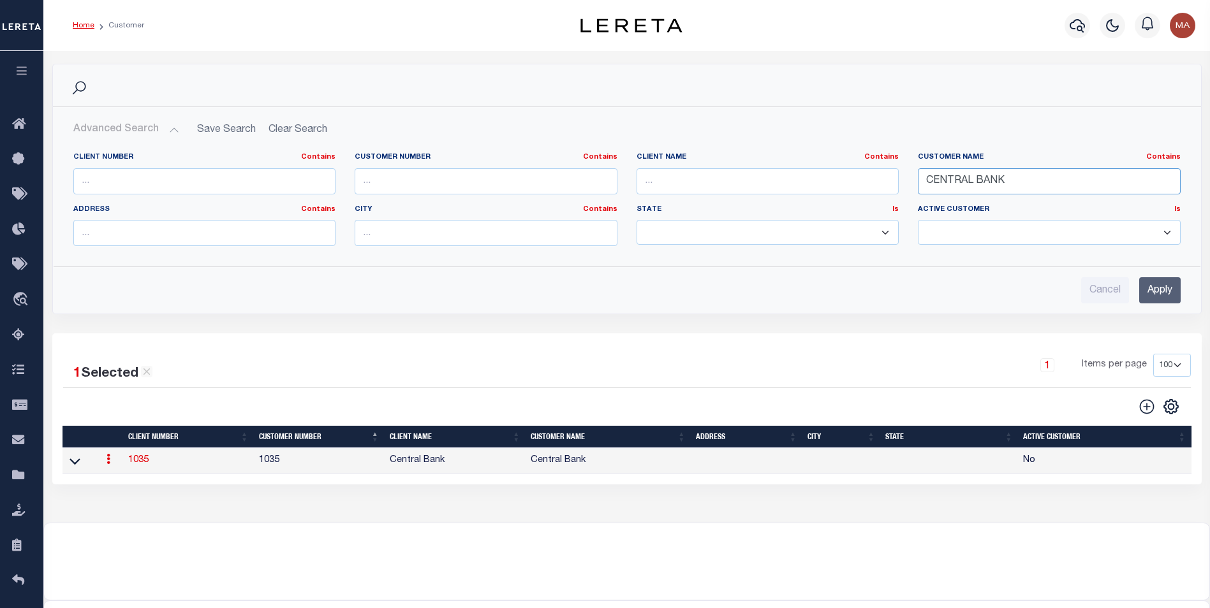
drag, startPoint x: 1017, startPoint y: 185, endPoint x: 852, endPoint y: 170, distance: 165.9
click at [852, 170] on div "Client Number Contains Contains Is Customer Number Contains Contains Is Contains" at bounding box center [627, 204] width 1126 height 104
click at [319, 290] on div "Cancel Apply" at bounding box center [626, 290] width 1107 height 26
click at [426, 175] on input "text" at bounding box center [486, 181] width 263 height 26
paste input "38915"
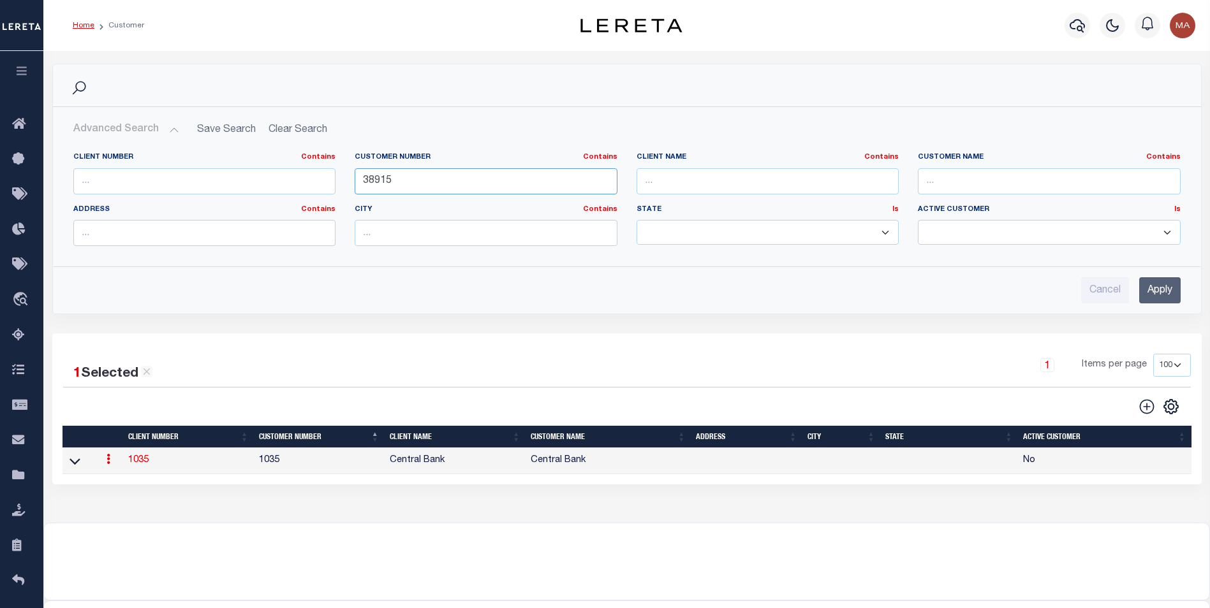
type input "38915"
click at [1164, 286] on input "Apply" at bounding box center [1159, 290] width 41 height 26
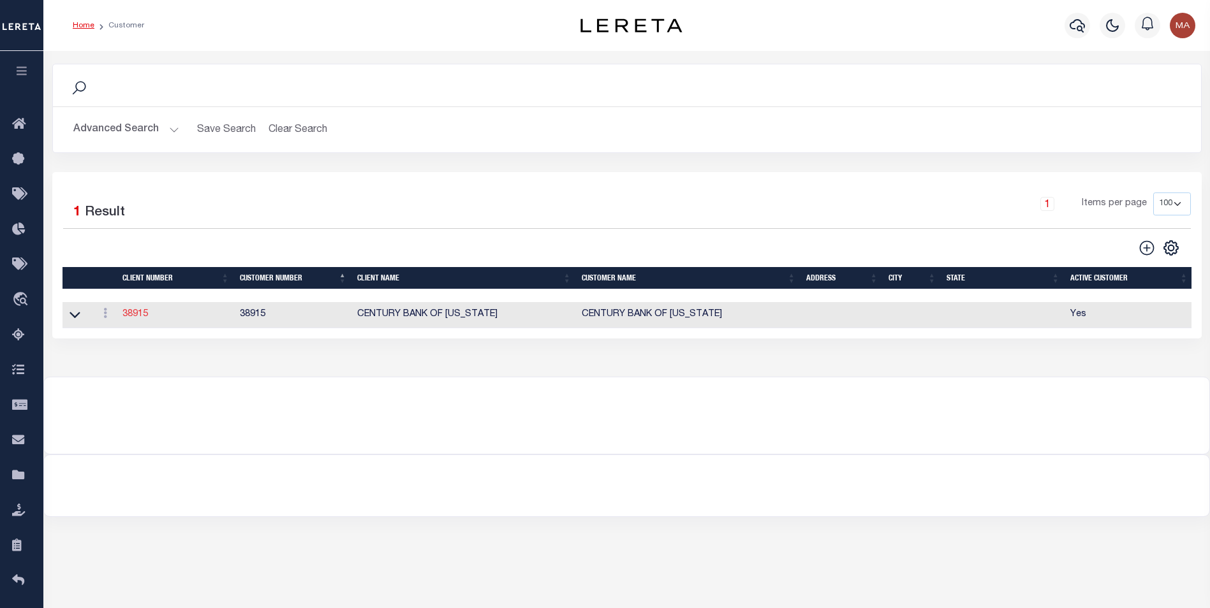
click at [139, 312] on link "38915" at bounding box center [135, 314] width 26 height 9
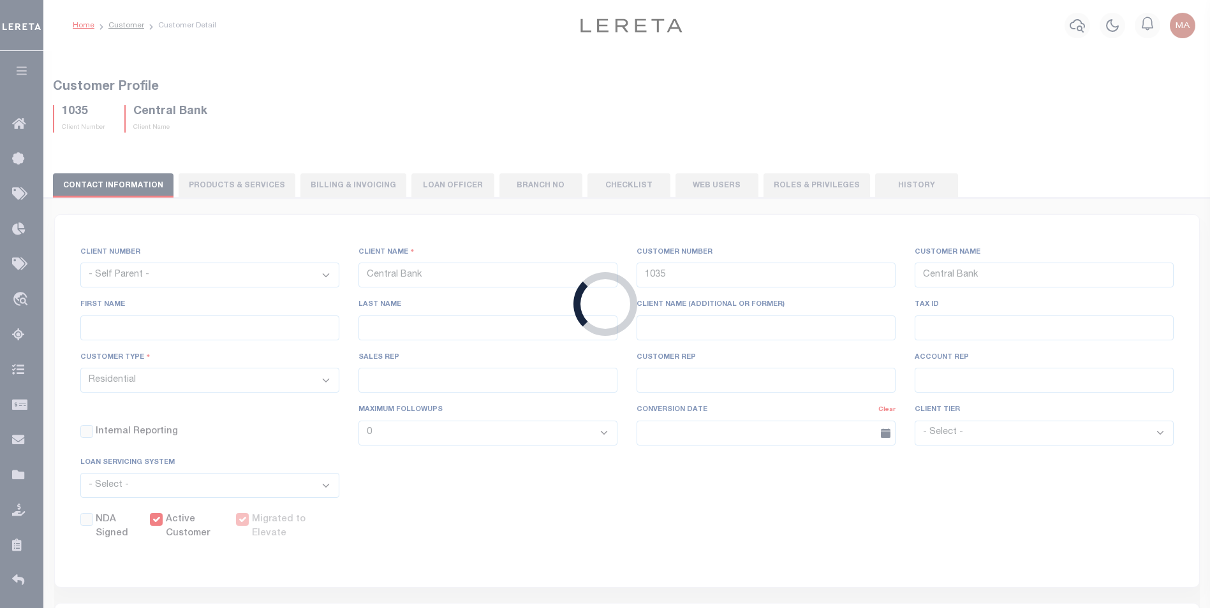
select select "2287"
type input "CENTURY BANK OF [US_STATE]"
type input "38915"
type input "CENTURY BANK OF [US_STATE]"
select select "Mixed Portfolio"
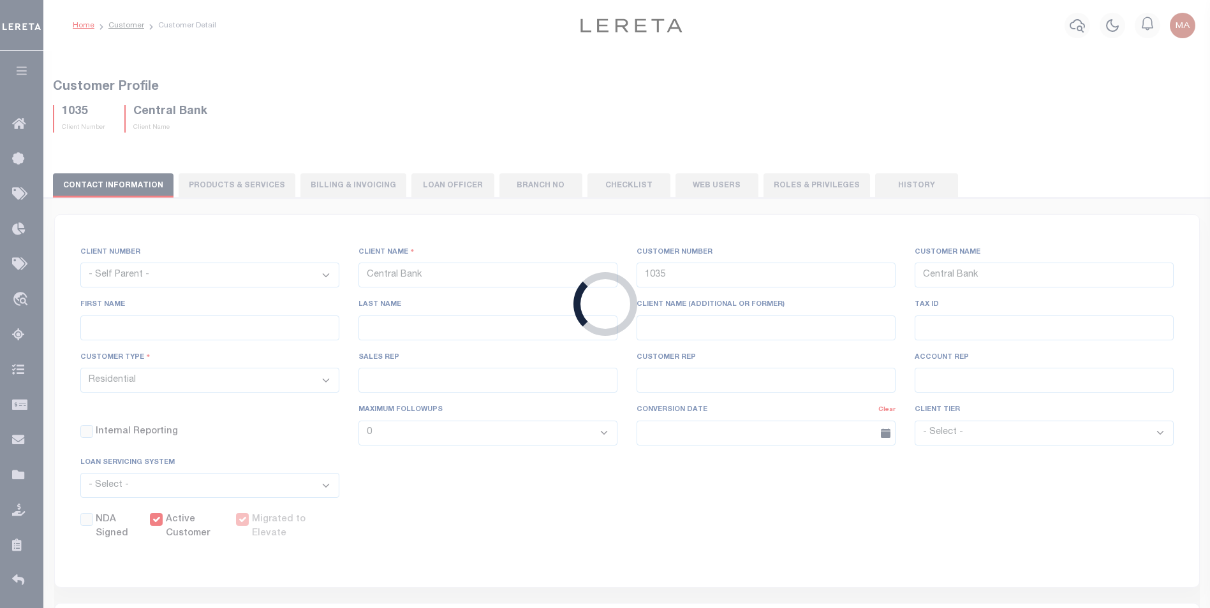
type input "NONE ,NONE"
type input "[PERSON_NAME]"
type input "[DATE]"
checkbox input "true"
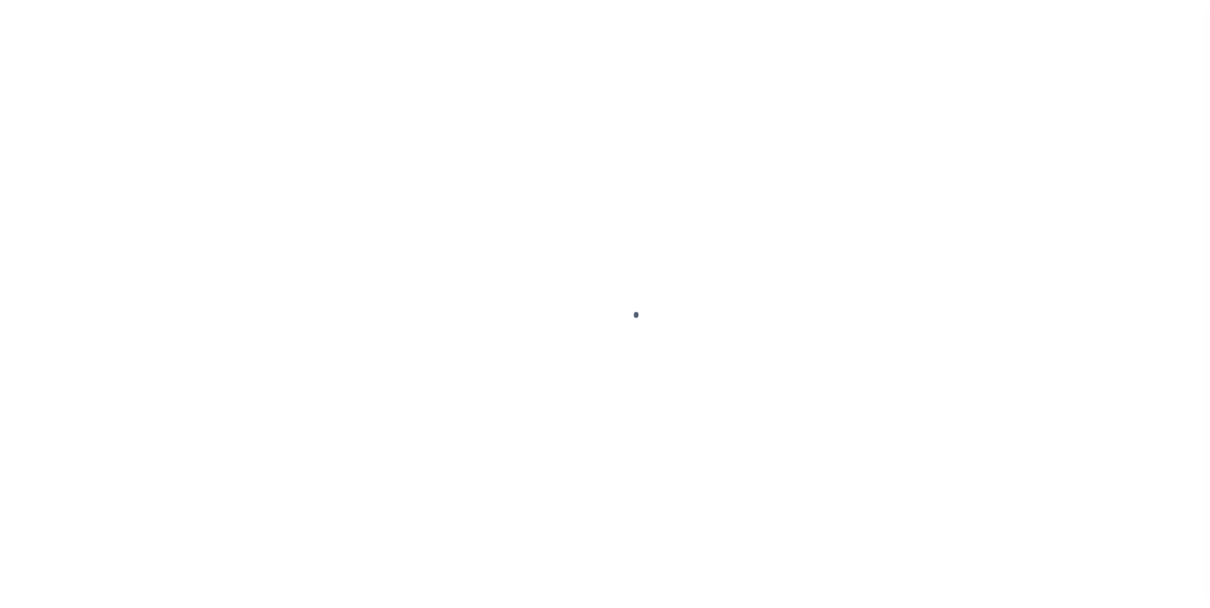
select select
type input "CENTURY BANK OF [US_STATE]"
type input "38915"
type input "CENTURY BANK OF [US_STATE]"
select select "Mixed Portfolio"
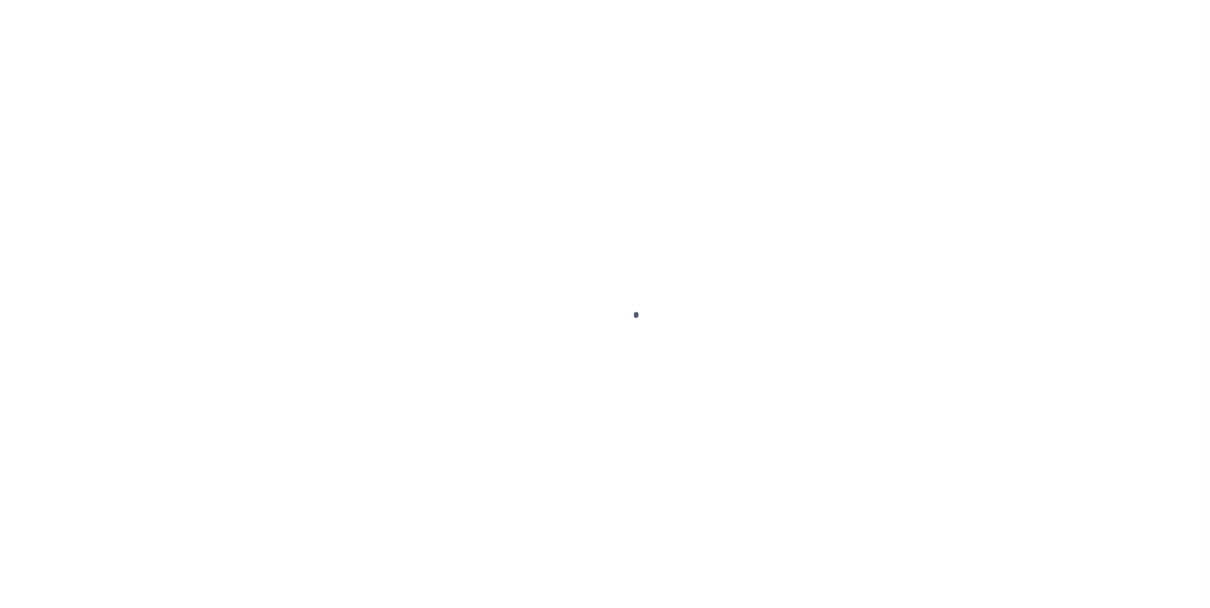
type input "NONE ,NONE"
type input "[PERSON_NAME]"
type input "[DATE]"
checkbox input "true"
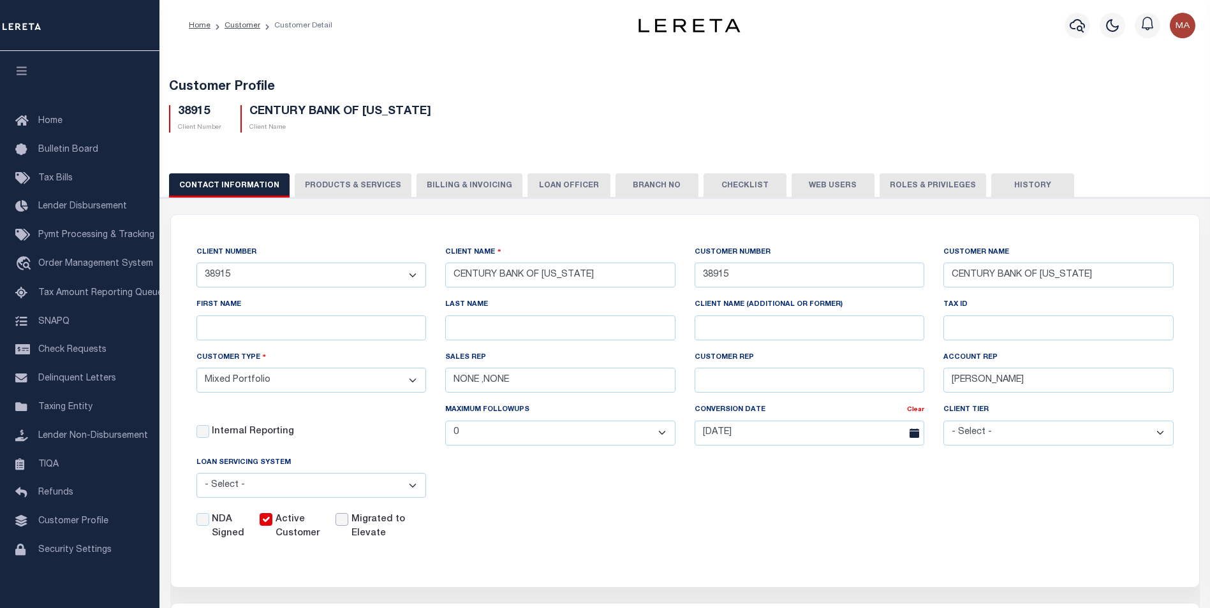
drag, startPoint x: 341, startPoint y: 527, endPoint x: 349, endPoint y: 529, distance: 8.5
click at [341, 526] on input "Migrated to Elevate" at bounding box center [342, 519] width 13 height 13
checkbox input "true"
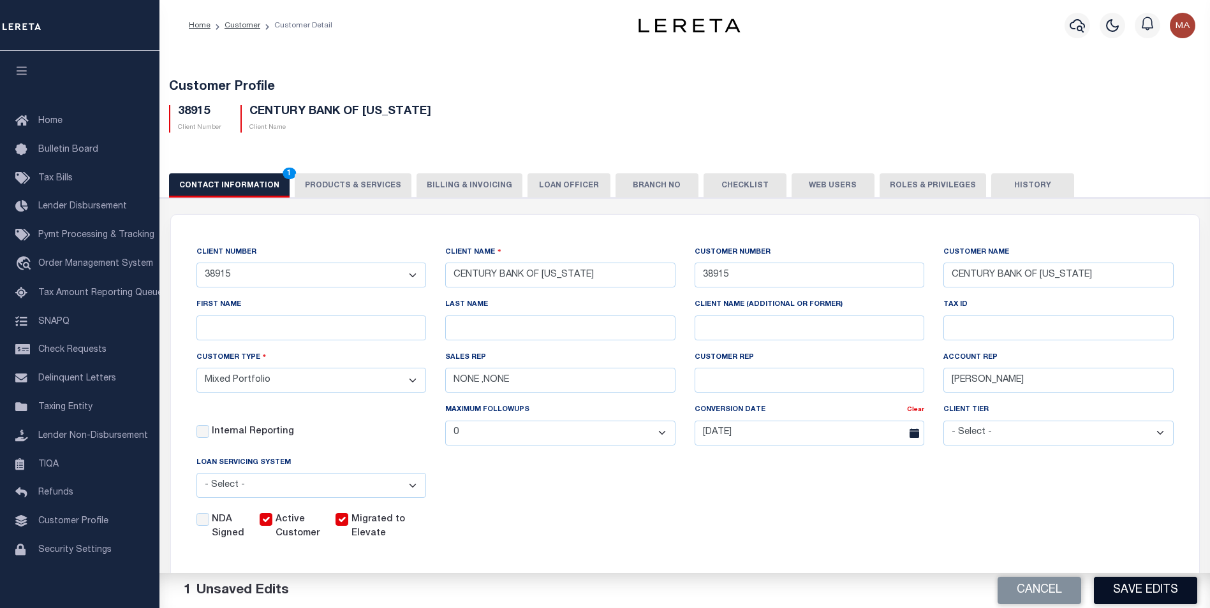
click at [1149, 589] on button "Save Edits" at bounding box center [1145, 590] width 103 height 27
